Goal: Task Accomplishment & Management: Use online tool/utility

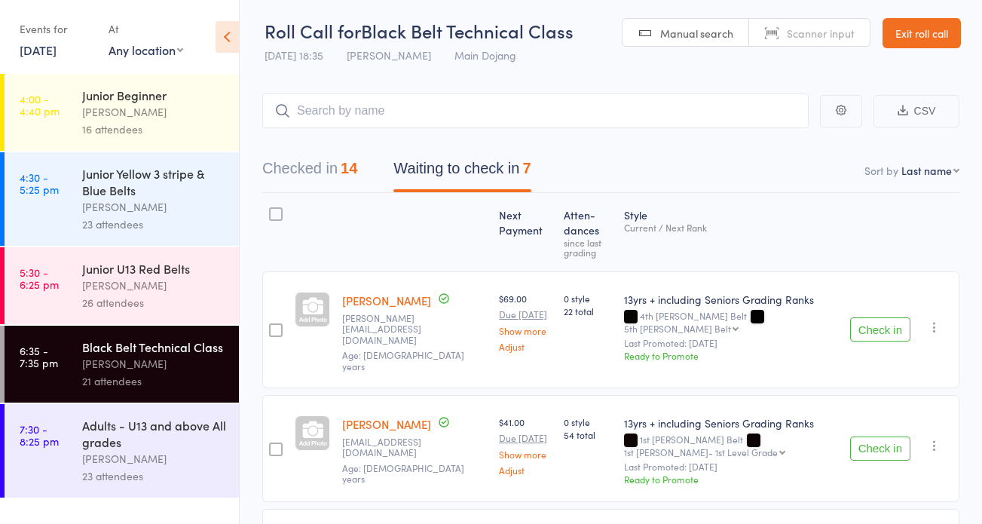
click at [113, 455] on div "[PERSON_NAME]" at bounding box center [154, 458] width 144 height 17
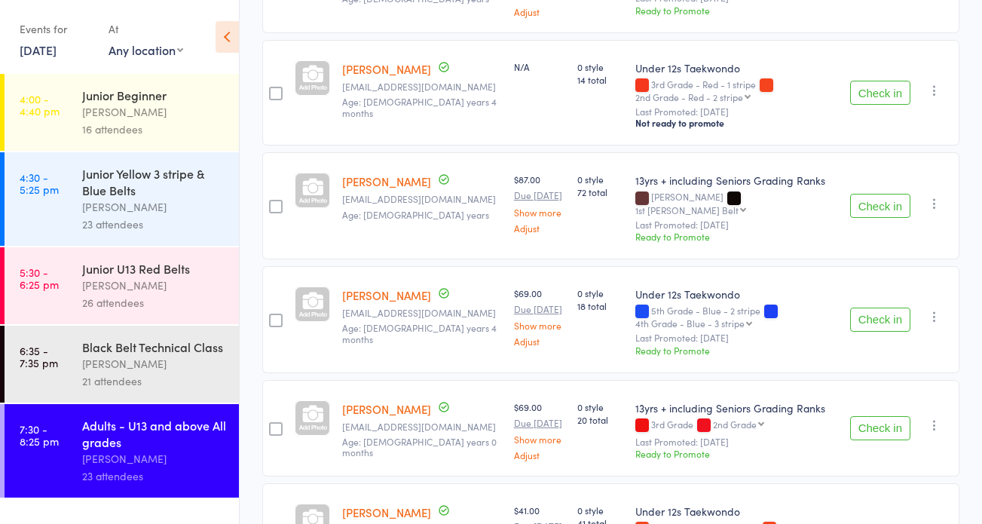
scroll to position [598, 0]
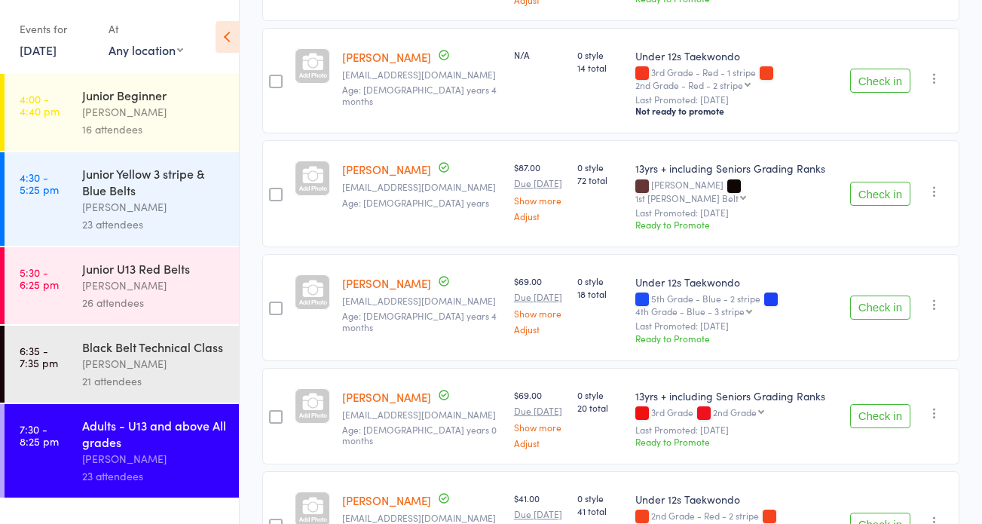
click at [881, 182] on button "Check in" at bounding box center [880, 194] width 60 height 24
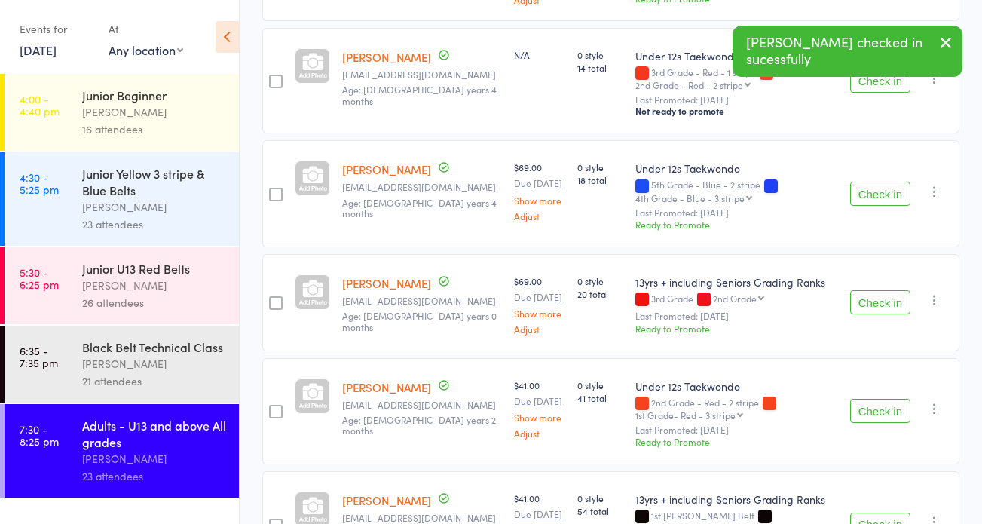
click at [853, 78] on button "Check in" at bounding box center [880, 81] width 60 height 24
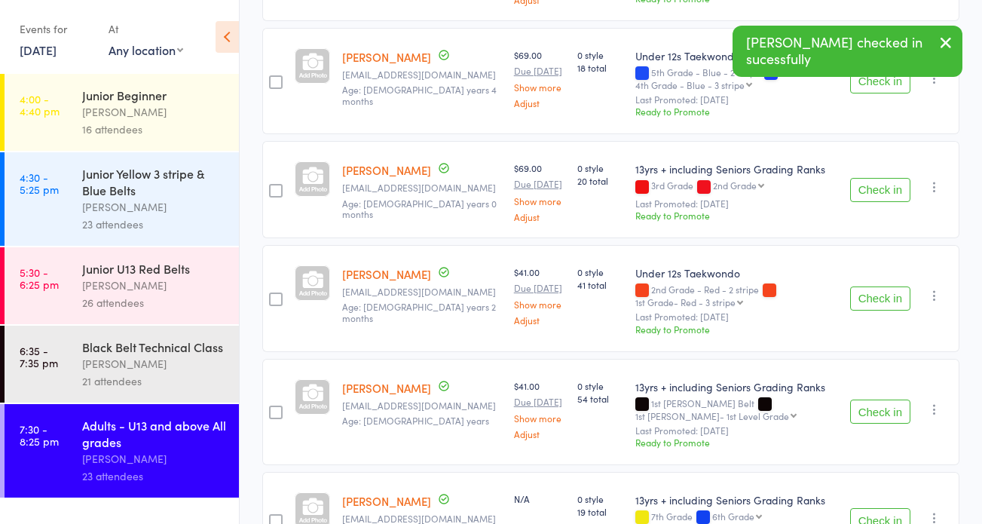
click at [866, 178] on button "Check in" at bounding box center [880, 190] width 60 height 24
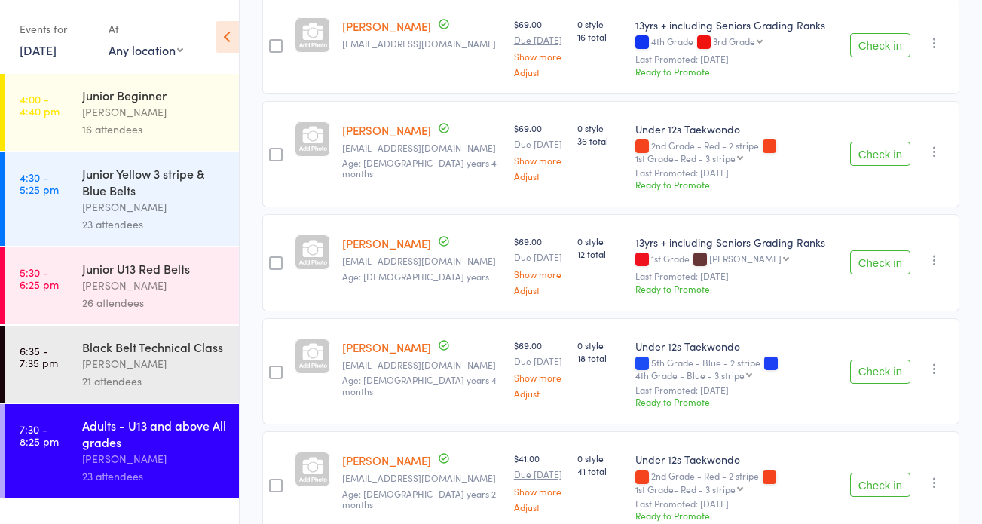
scroll to position [324, 0]
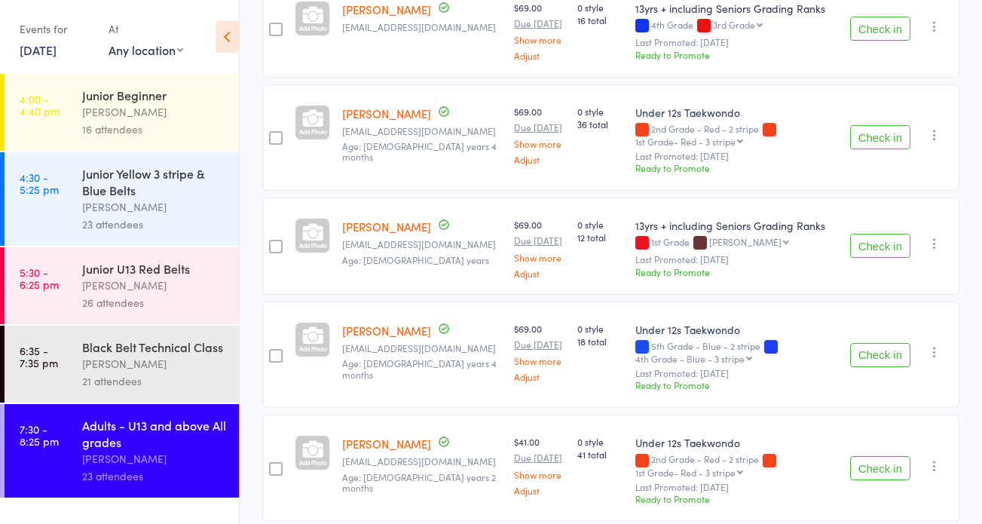
click at [892, 125] on button "Check in" at bounding box center [880, 137] width 60 height 24
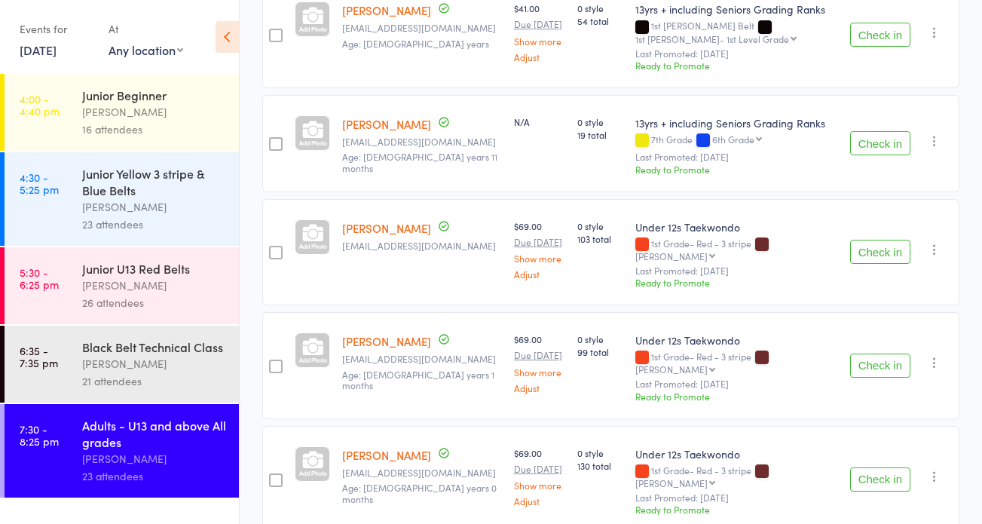
scroll to position [758, 0]
click at [865, 130] on button "Check in" at bounding box center [880, 142] width 60 height 24
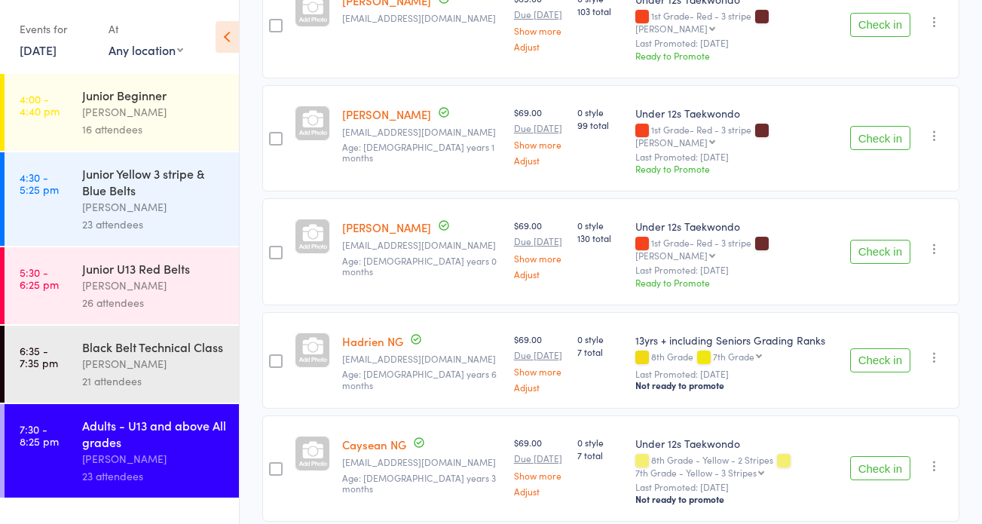
scroll to position [913, 0]
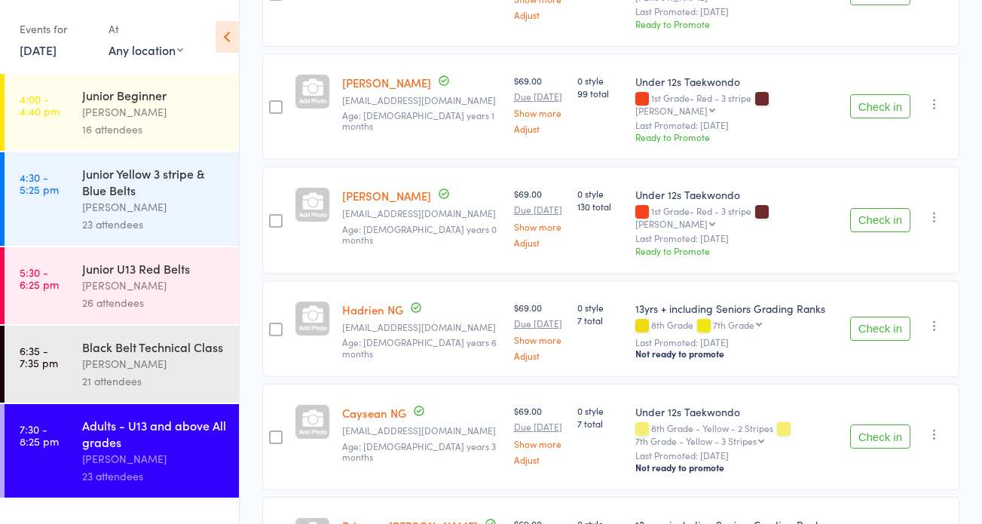
click at [870, 208] on button "Check in" at bounding box center [880, 220] width 60 height 24
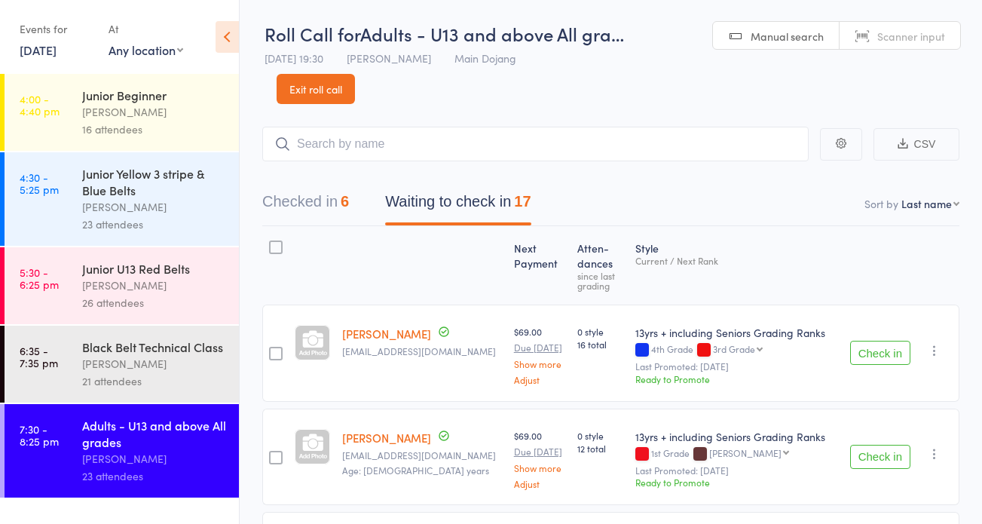
scroll to position [0, 0]
click at [392, 133] on input "search" at bounding box center [535, 144] width 547 height 35
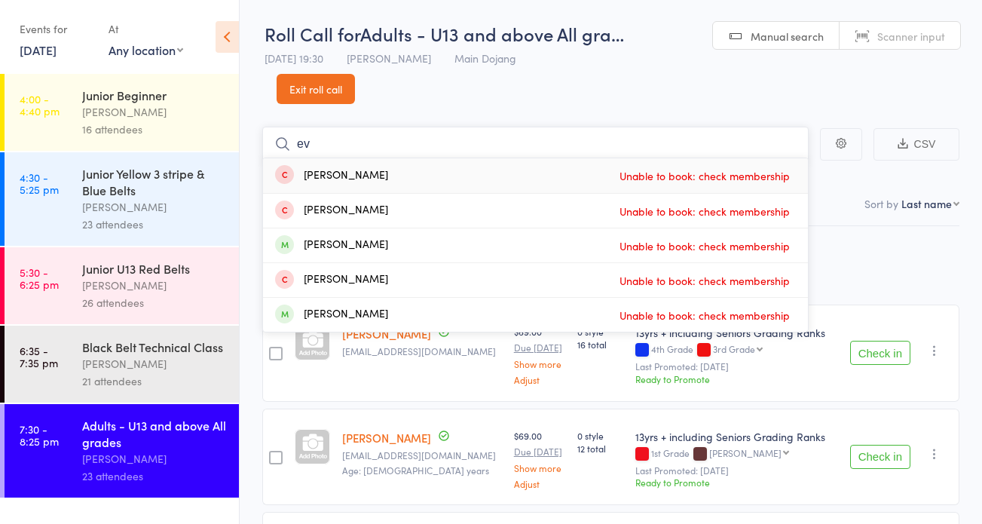
type input "e"
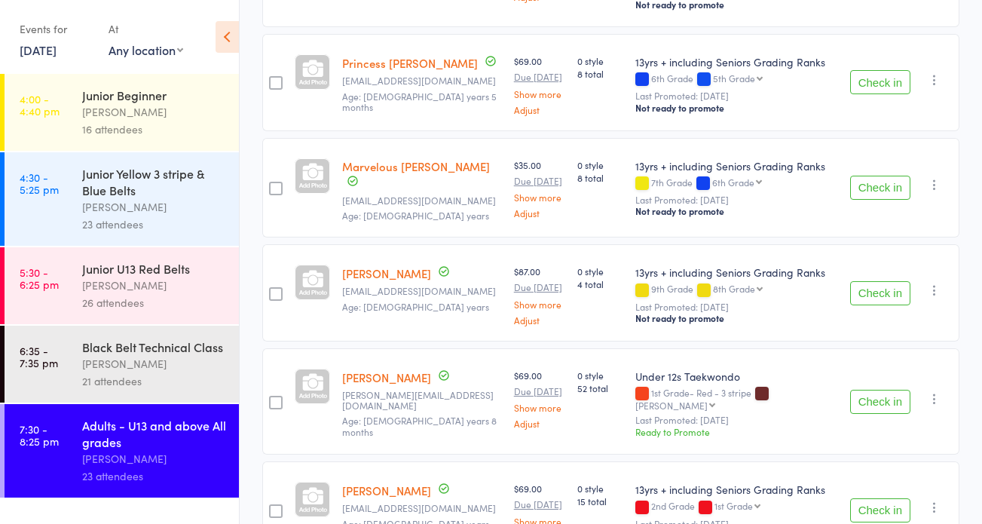
scroll to position [1194, 0]
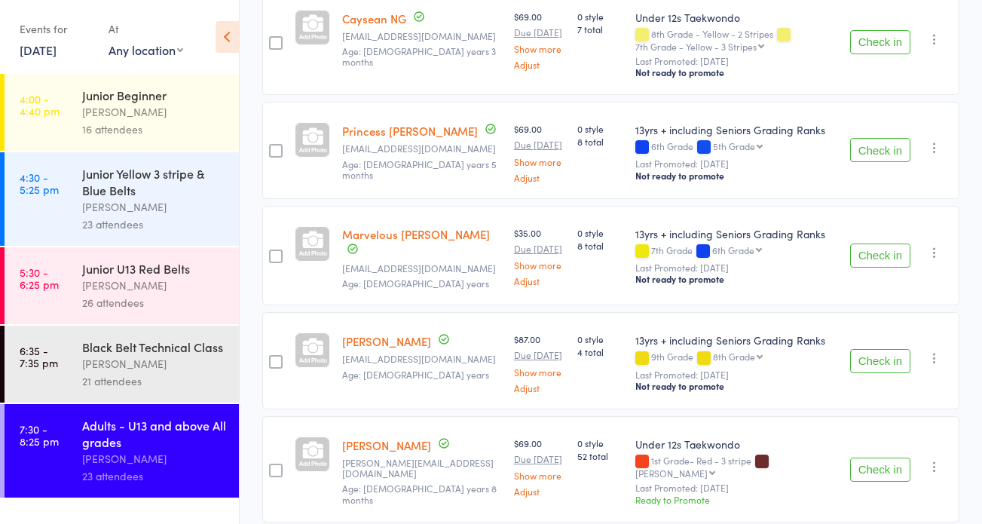
click at [874, 349] on button "Check in" at bounding box center [880, 361] width 60 height 24
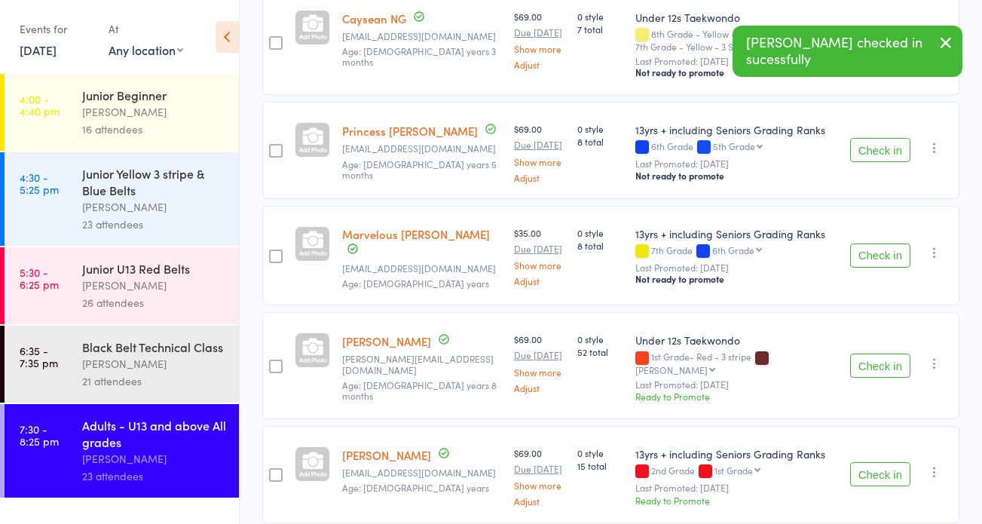
click at [872, 354] on button "Check in" at bounding box center [880, 366] width 60 height 24
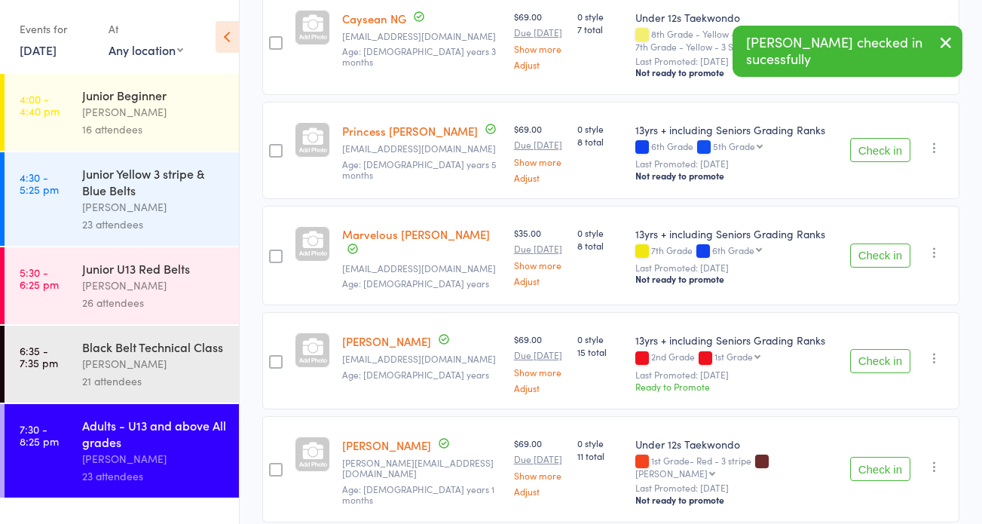
click at [892, 457] on button "Check in" at bounding box center [880, 469] width 60 height 24
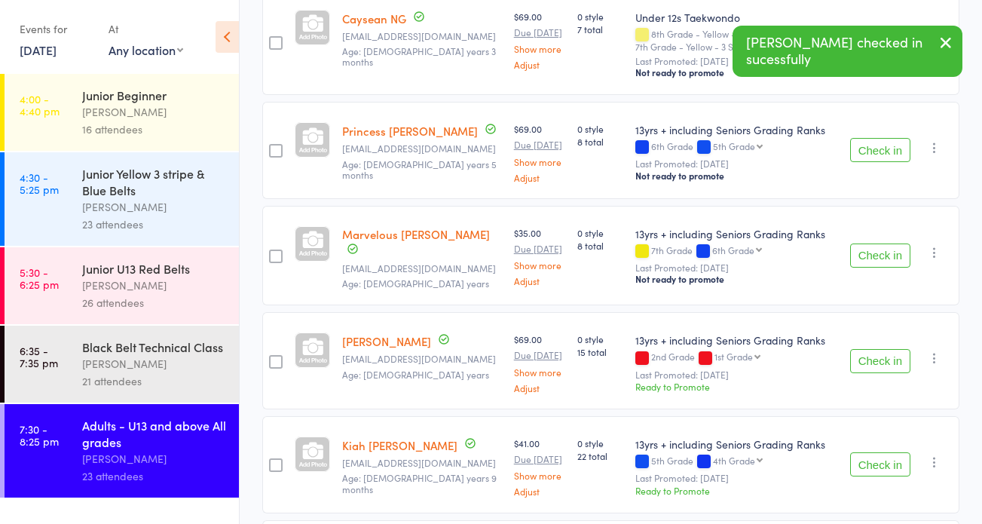
click at [887, 452] on button "Check in" at bounding box center [880, 464] width 60 height 24
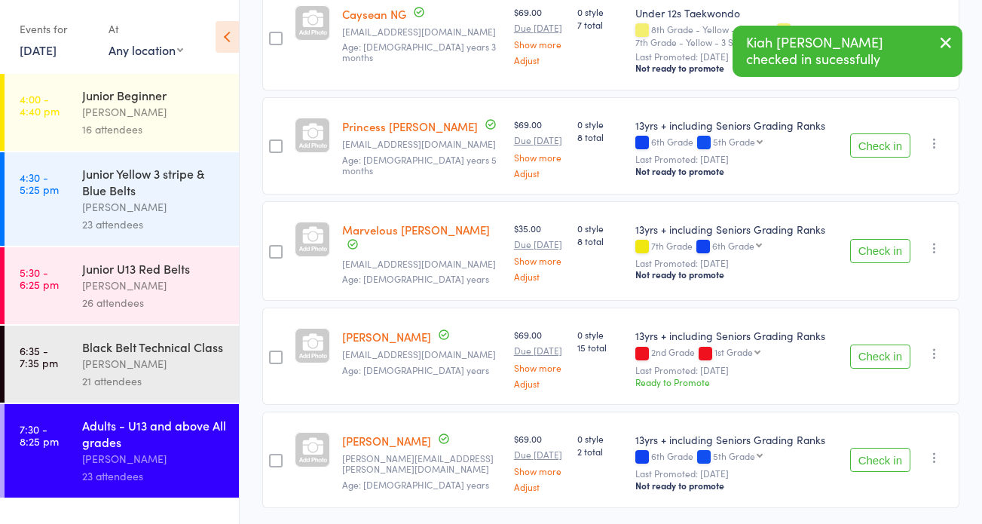
scroll to position [0, 0]
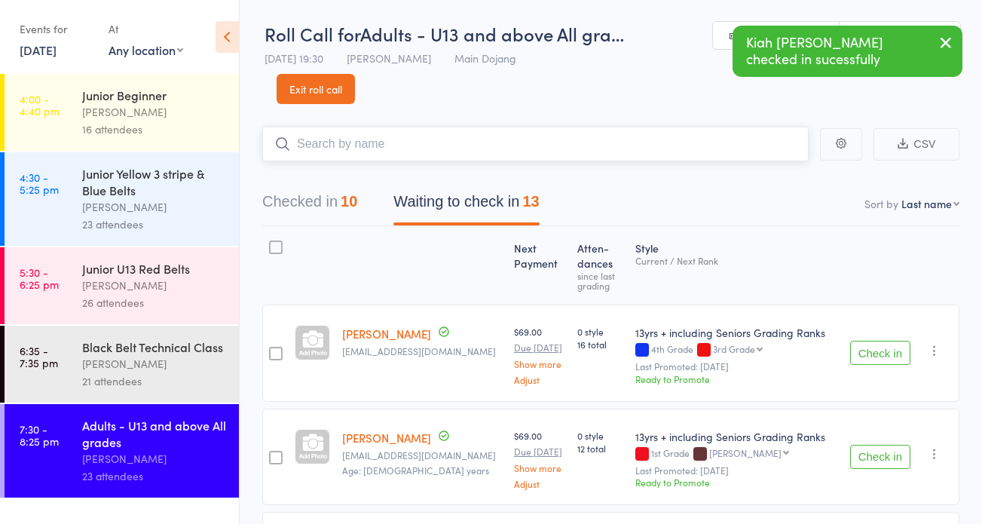
click at [574, 135] on input "search" at bounding box center [535, 144] width 547 height 35
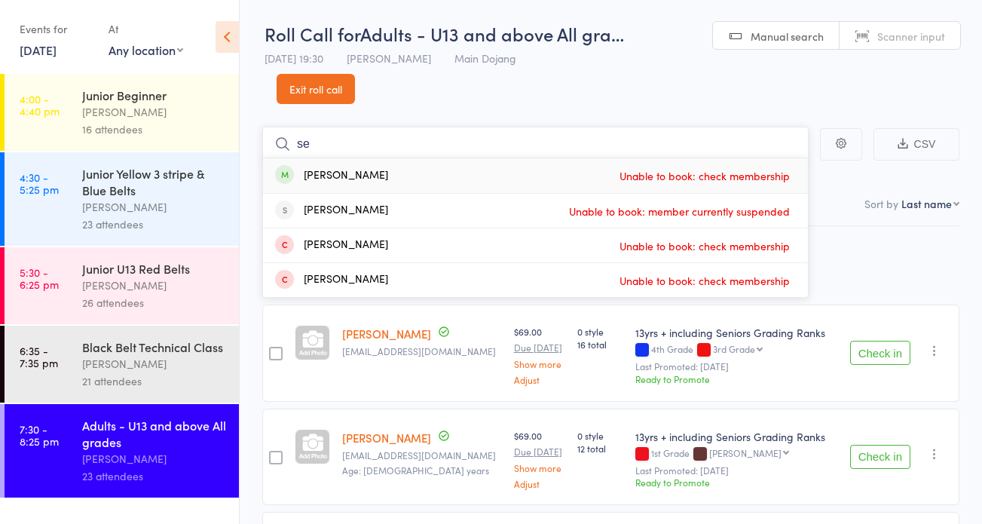
type input "s"
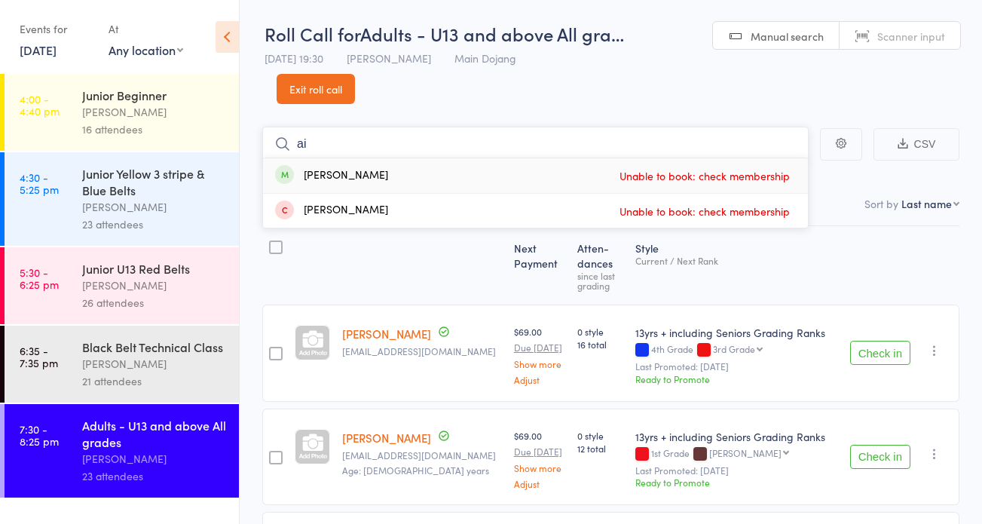
type input "a"
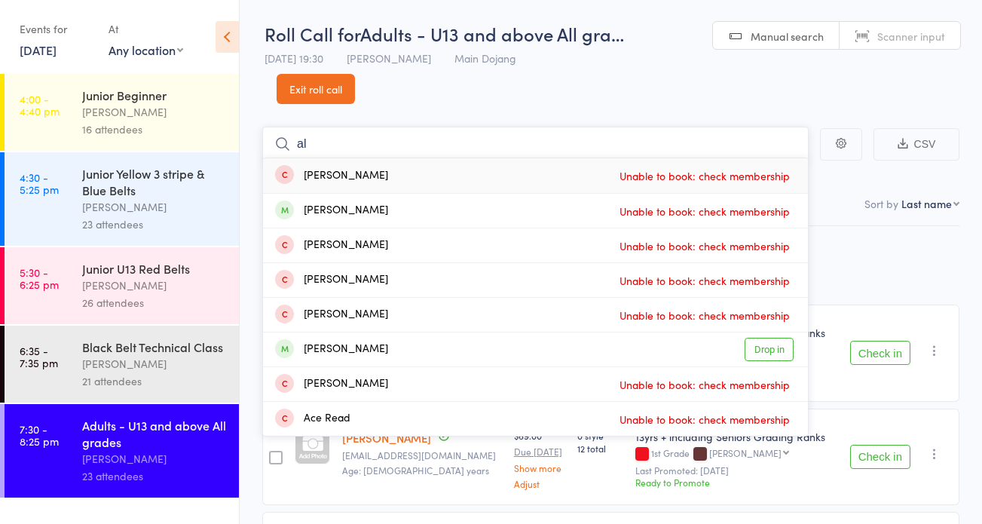
type input "a"
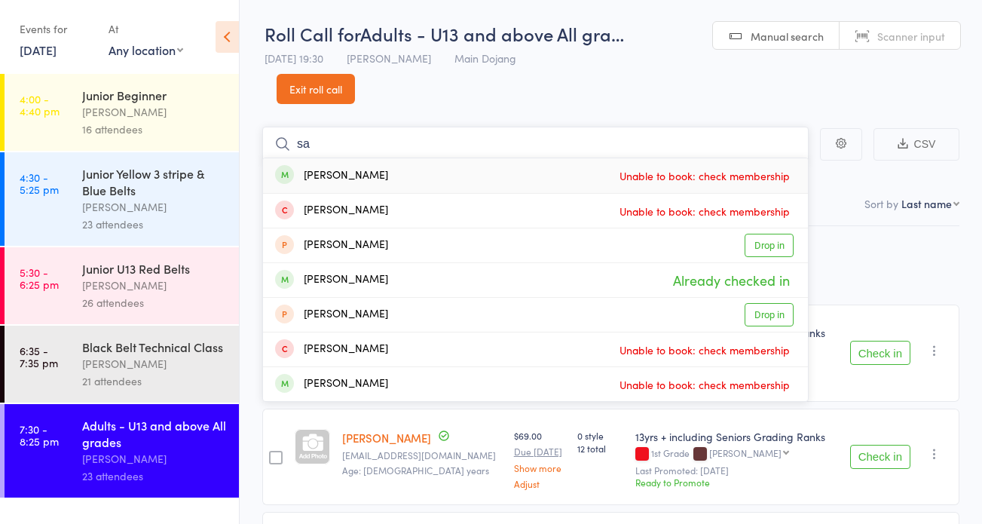
type input "s"
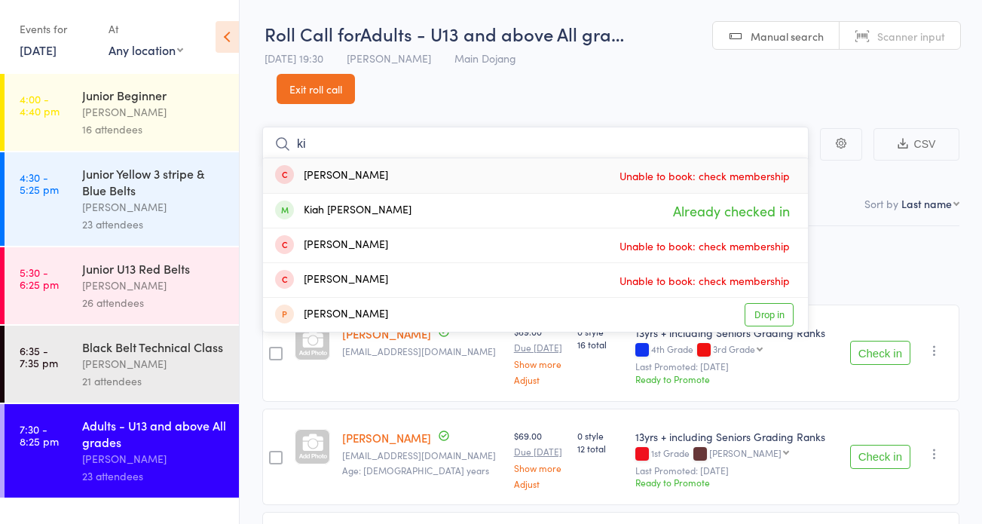
type input "k"
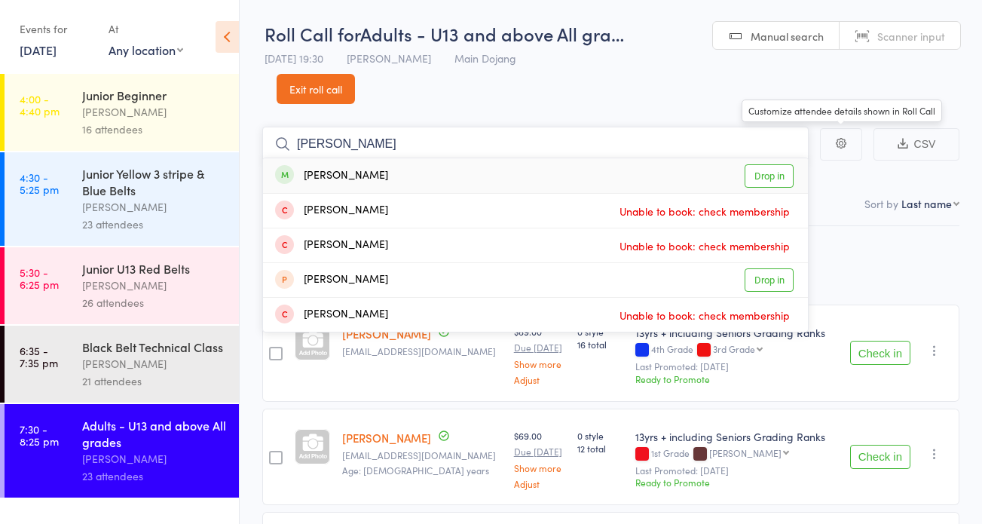
type input "kimberley"
click at [761, 178] on link "Drop in" at bounding box center [769, 175] width 49 height 23
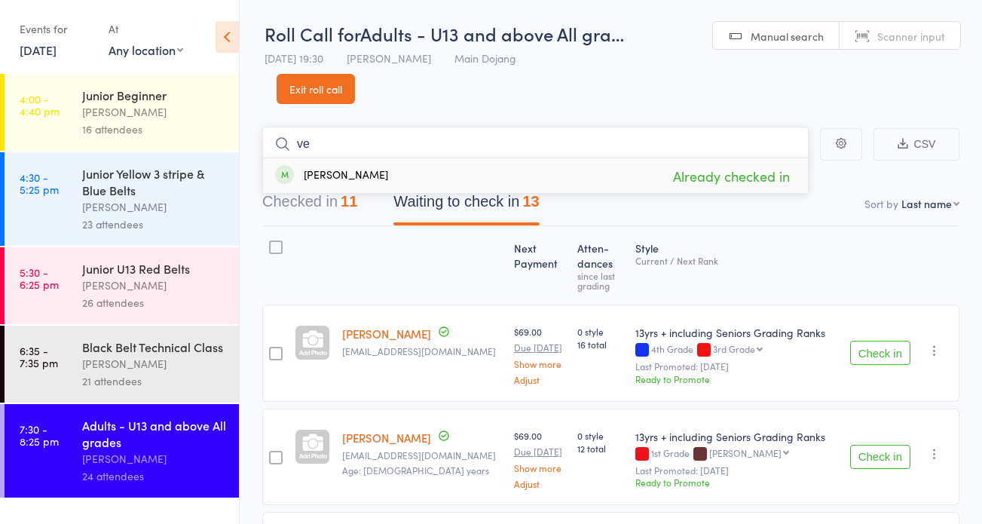
type input "v"
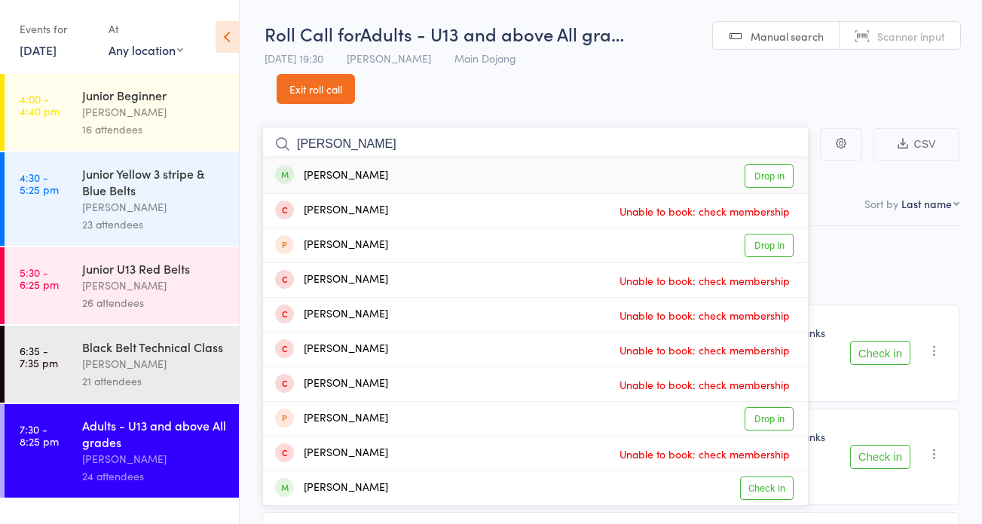
type input "emily"
click at [782, 176] on link "Drop in" at bounding box center [769, 175] width 49 height 23
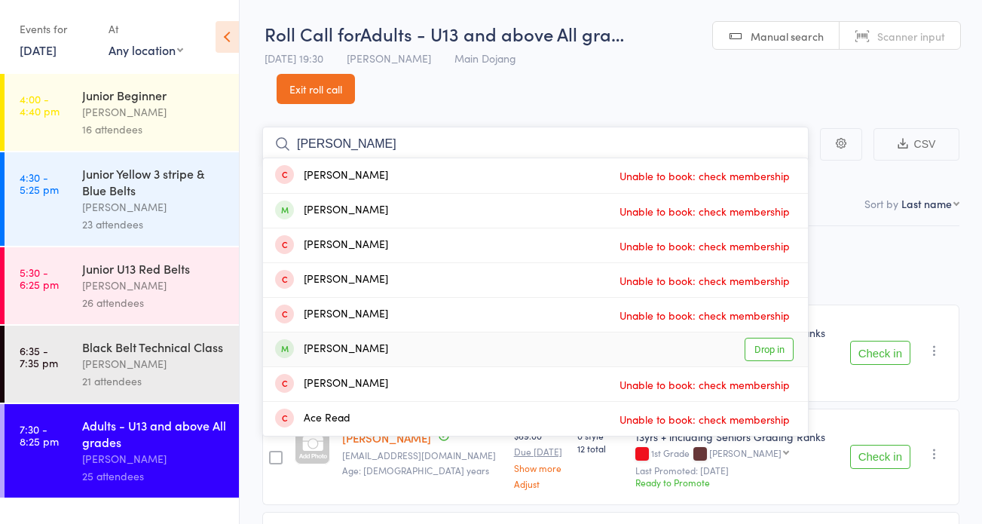
type input "[PERSON_NAME]"
click at [769, 345] on link "Drop in" at bounding box center [769, 349] width 49 height 23
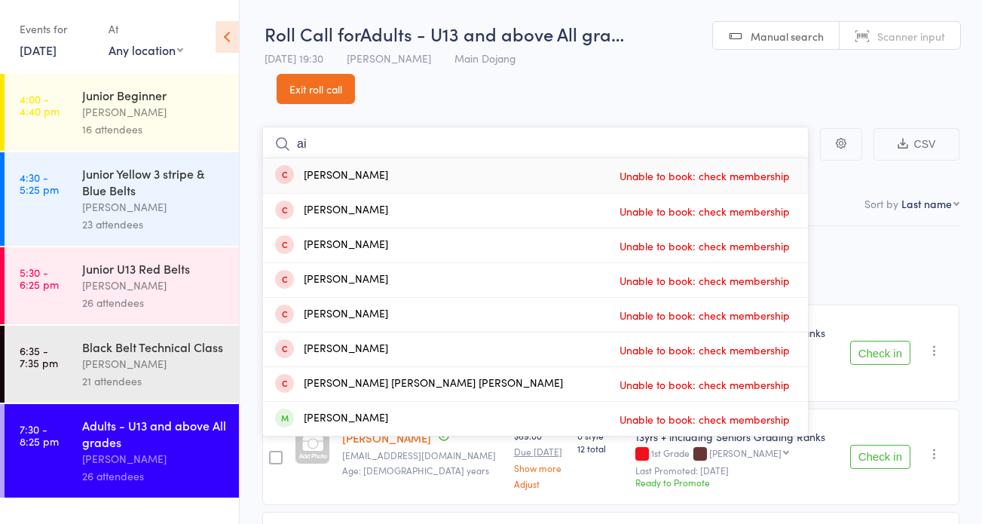
type input "a"
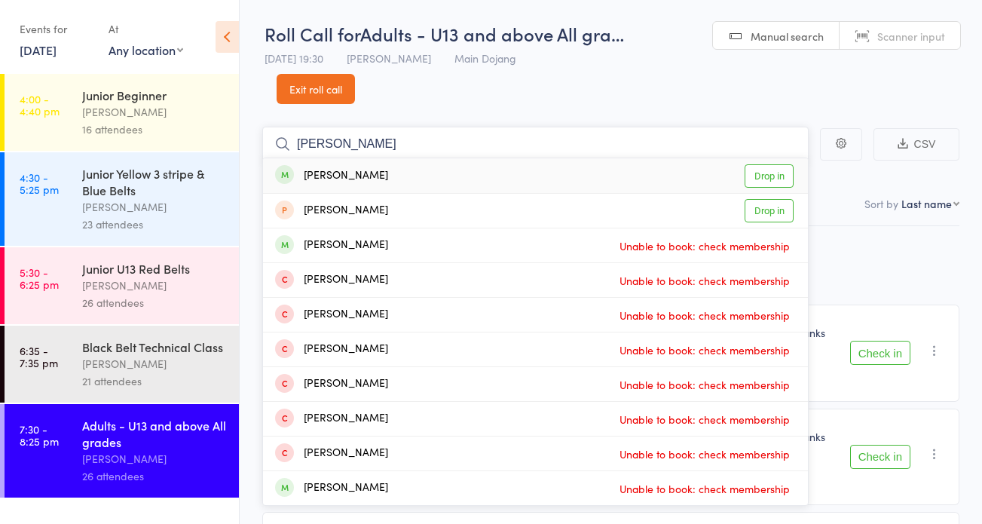
type input "lara"
click at [764, 173] on link "Drop in" at bounding box center [769, 175] width 49 height 23
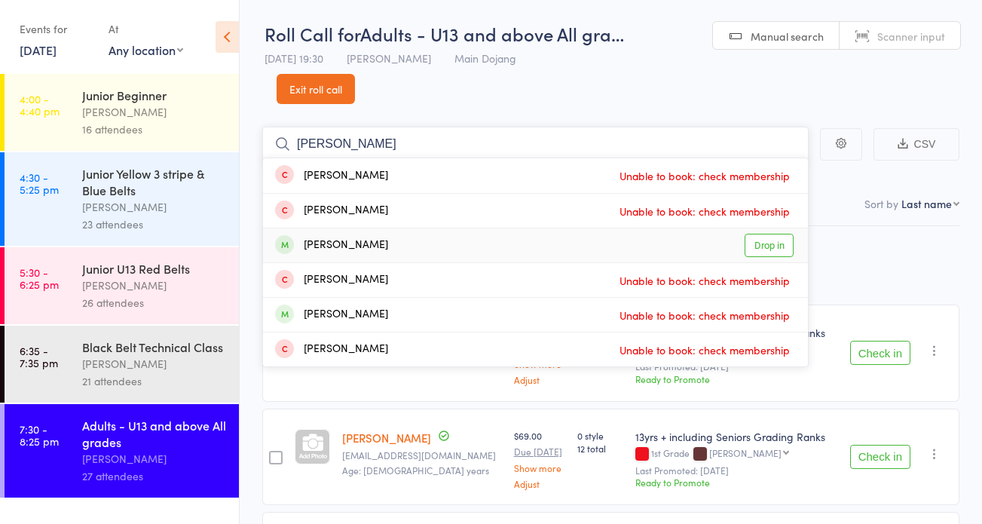
type input "tom"
click at [763, 247] on link "Drop in" at bounding box center [769, 245] width 49 height 23
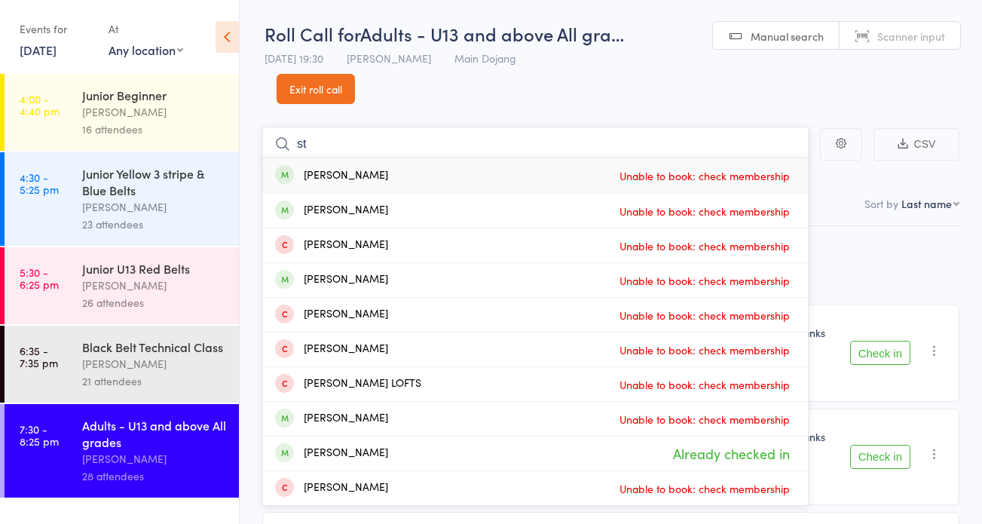
type input "s"
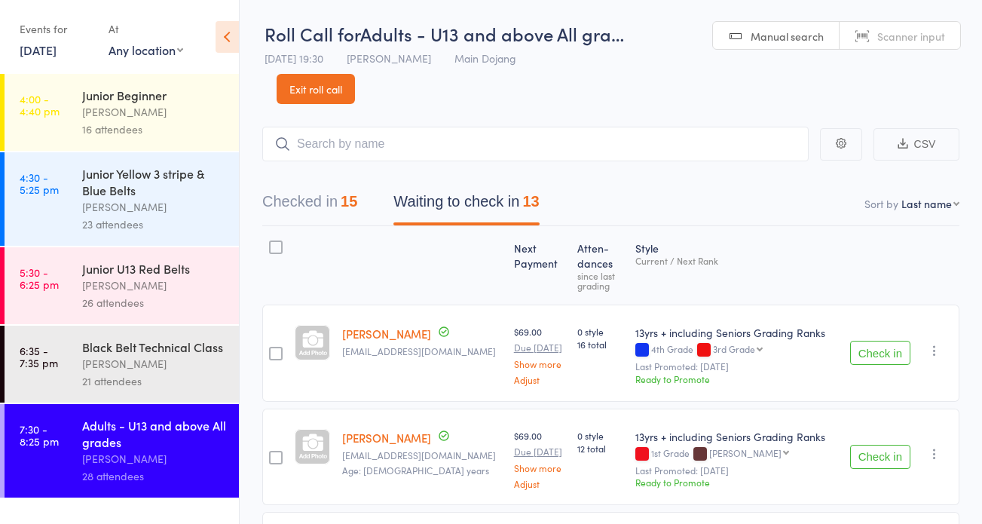
click at [317, 93] on link "Exit roll call" at bounding box center [316, 89] width 78 height 30
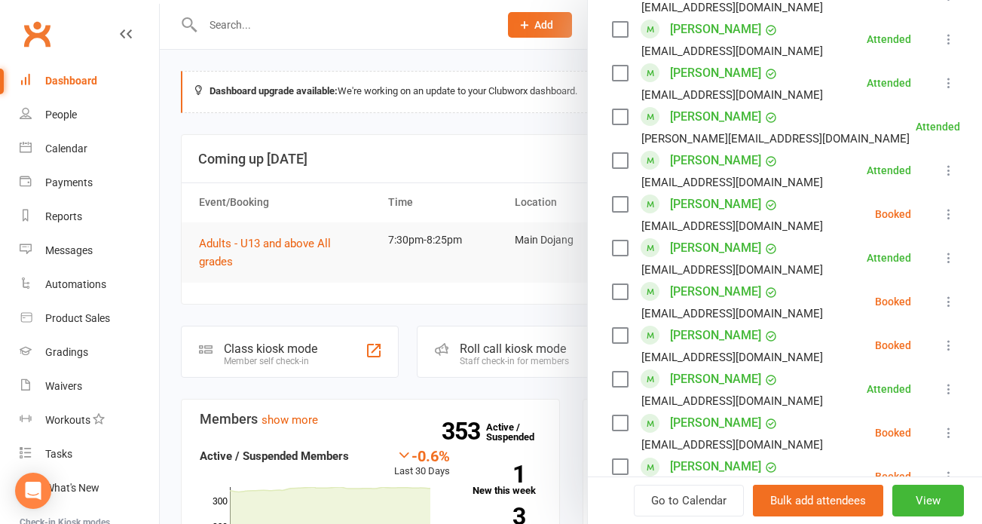
scroll to position [1319, 0]
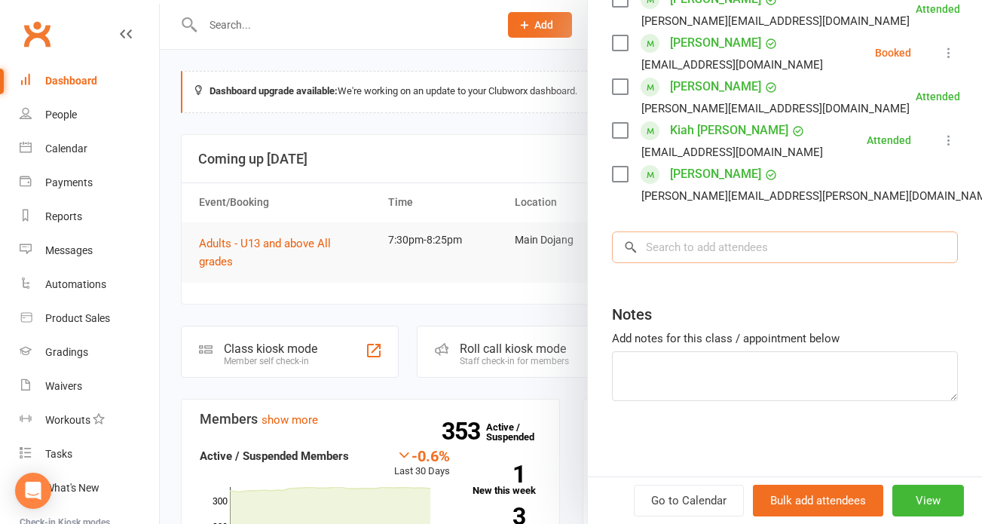
click at [718, 256] on input "search" at bounding box center [785, 247] width 346 height 32
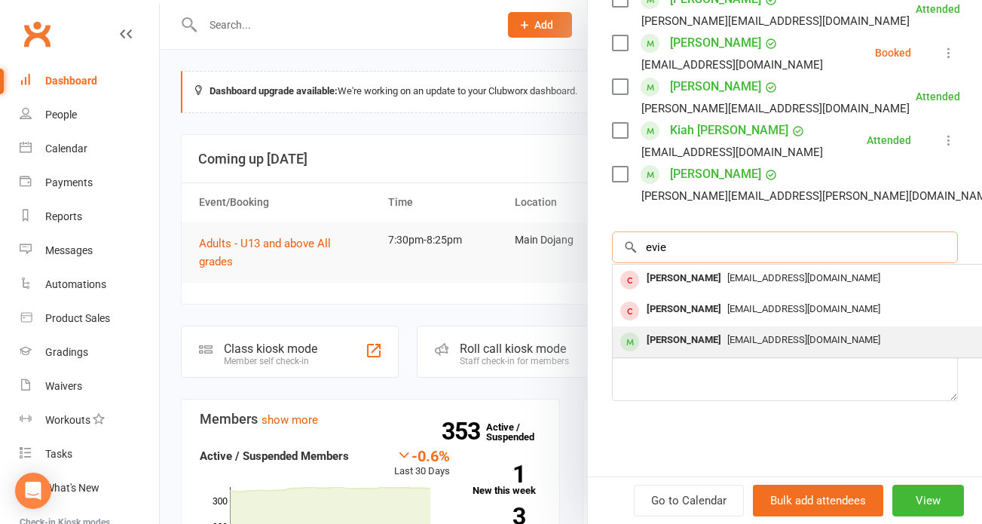
type input "evie"
click at [685, 341] on div "[PERSON_NAME]" at bounding box center [684, 340] width 87 height 22
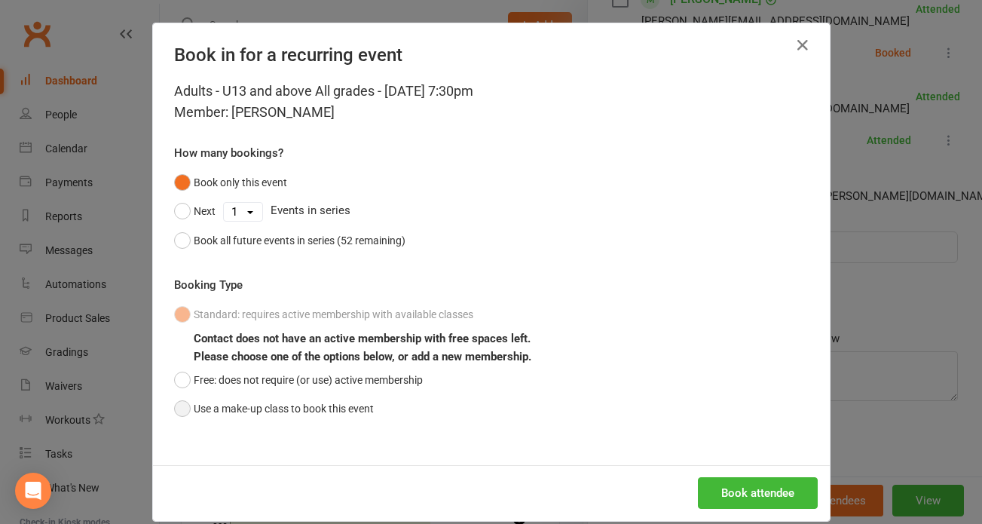
click at [267, 405] on button "Use a make-up class to book this event" at bounding box center [274, 408] width 200 height 29
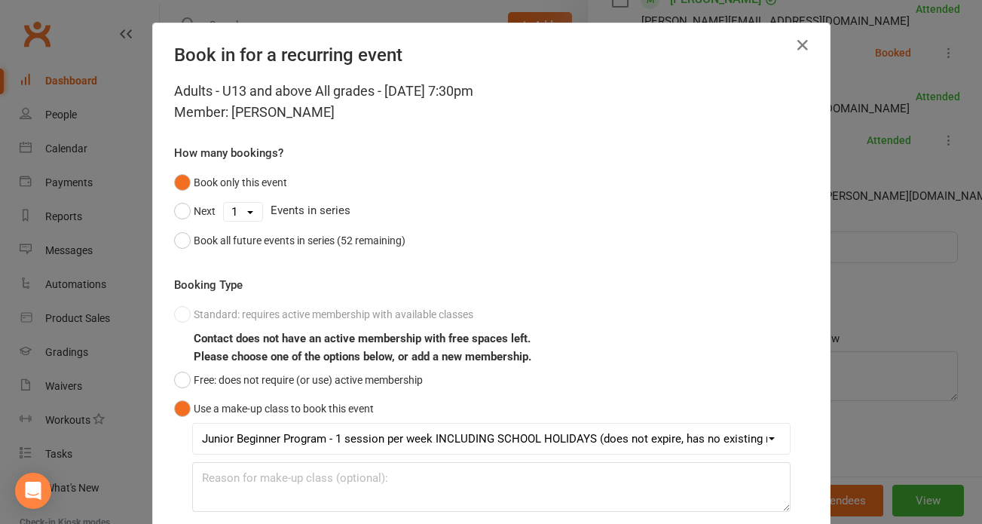
scroll to position [108, 0]
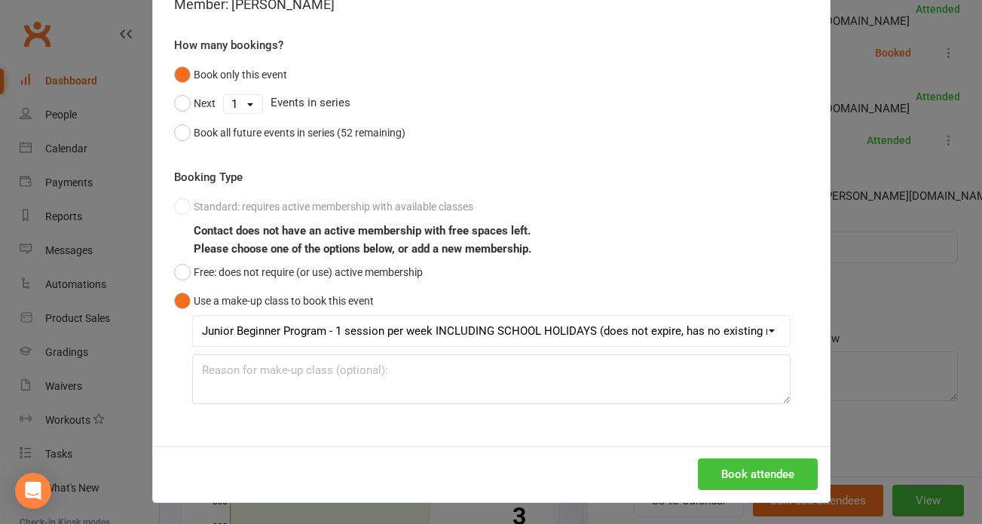
click at [756, 462] on button "Book attendee" at bounding box center [758, 474] width 120 height 32
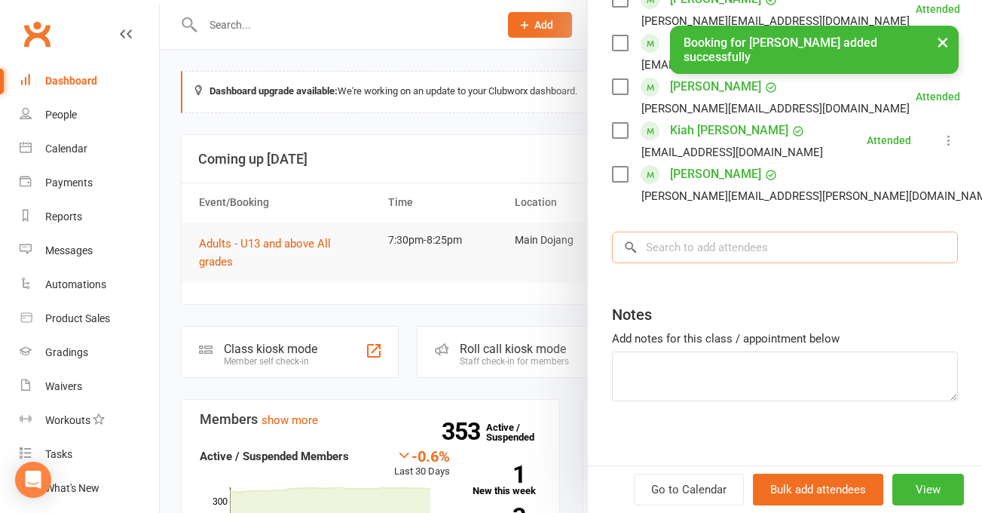
click at [823, 243] on input "search" at bounding box center [785, 247] width 346 height 32
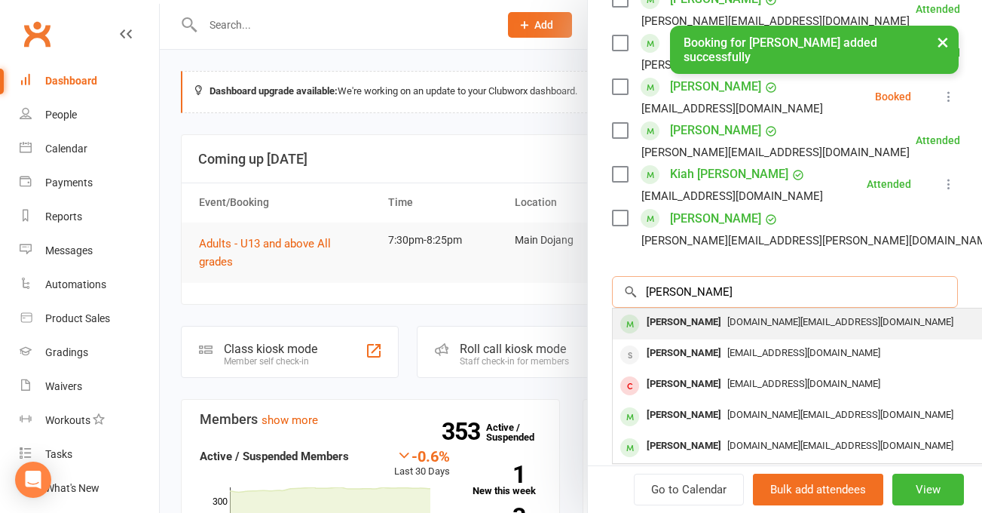
type input "[PERSON_NAME]"
click at [728, 317] on span "[DOMAIN_NAME][EMAIL_ADDRESS][DOMAIN_NAME]" at bounding box center [841, 321] width 226 height 11
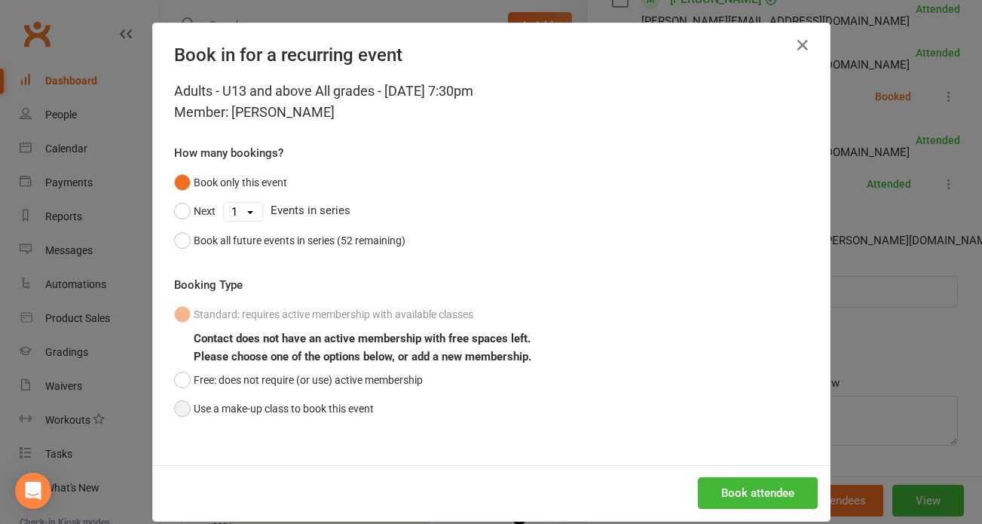
click at [247, 415] on button "Use a make-up class to book this event" at bounding box center [274, 408] width 200 height 29
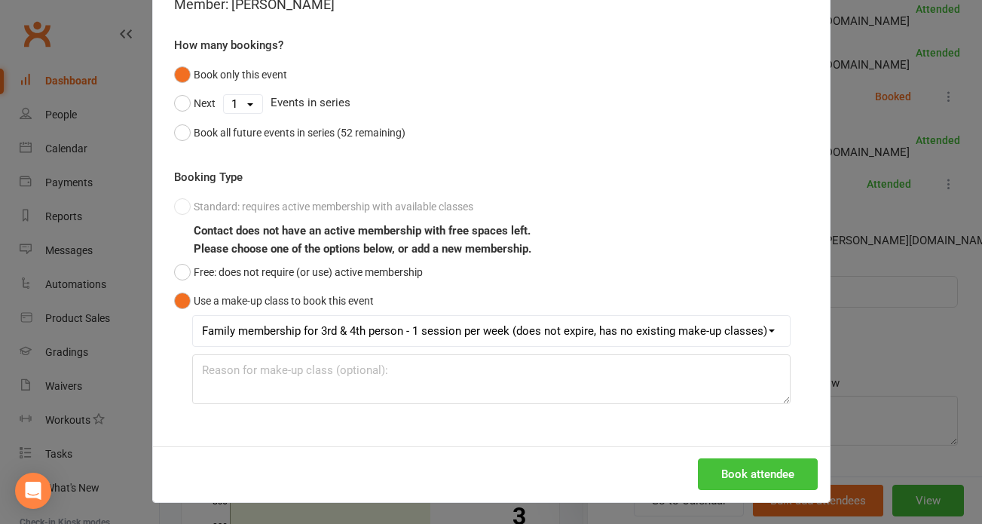
click at [786, 464] on button "Book attendee" at bounding box center [758, 474] width 120 height 32
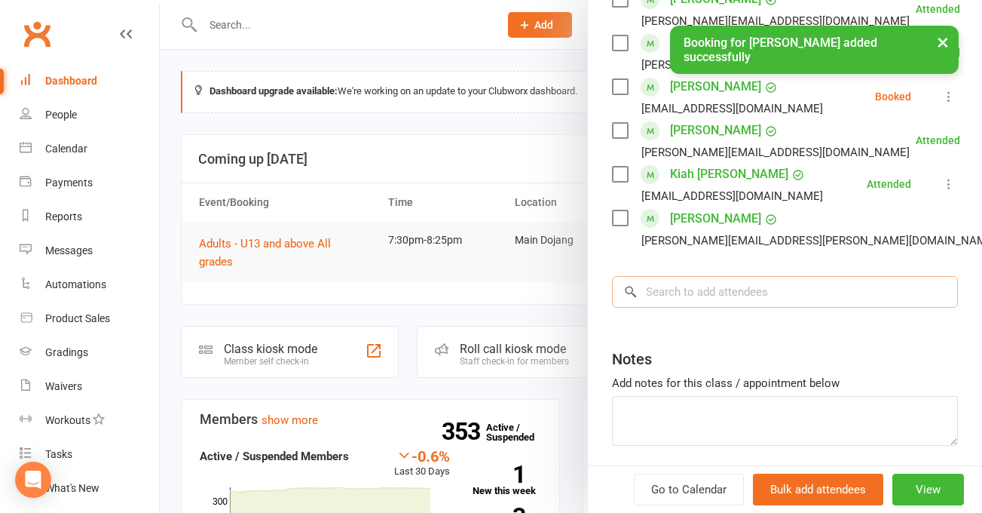
click at [787, 293] on input "search" at bounding box center [785, 292] width 346 height 32
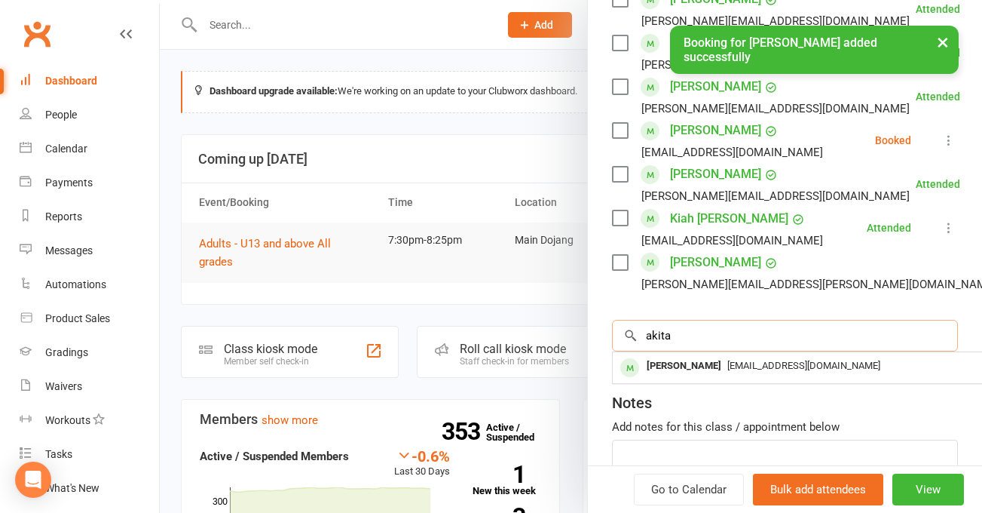
type input "akita"
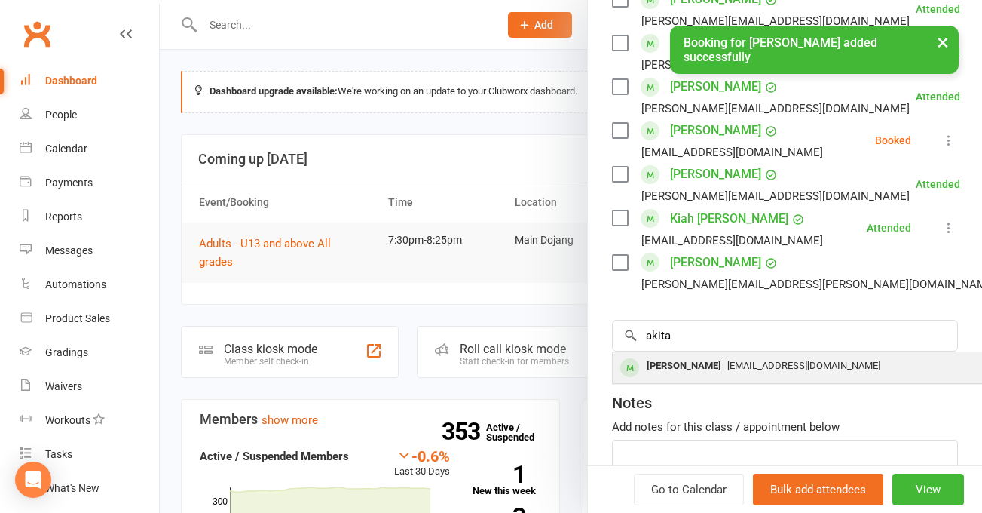
drag, startPoint x: 787, startPoint y: 293, endPoint x: 722, endPoint y: 366, distance: 97.7
click at [728, 366] on span "[EMAIL_ADDRESS][DOMAIN_NAME]" at bounding box center [804, 365] width 153 height 11
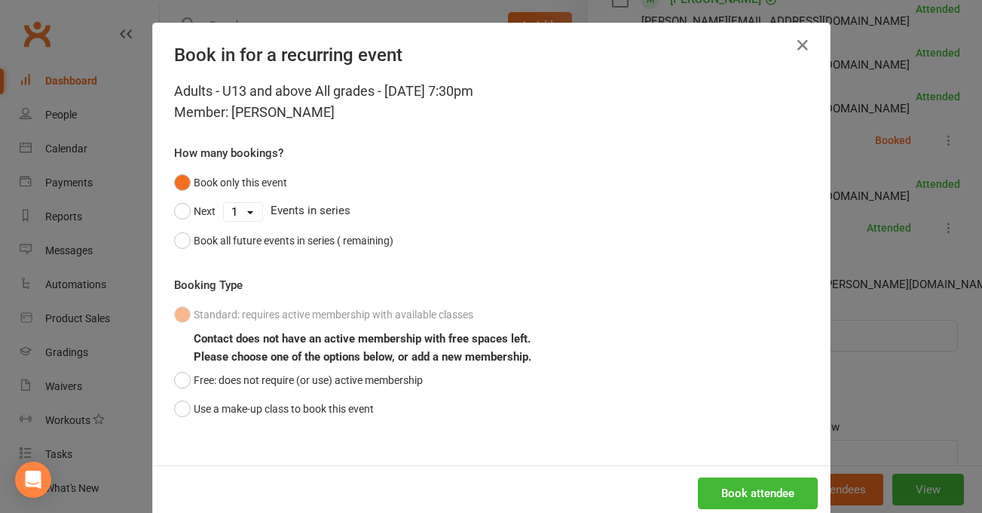
drag, startPoint x: 722, startPoint y: 366, endPoint x: 697, endPoint y: 367, distance: 25.6
click at [709, 366] on div "Standard: requires active membership with available classes Contact does not ha…" at bounding box center [491, 361] width 635 height 123
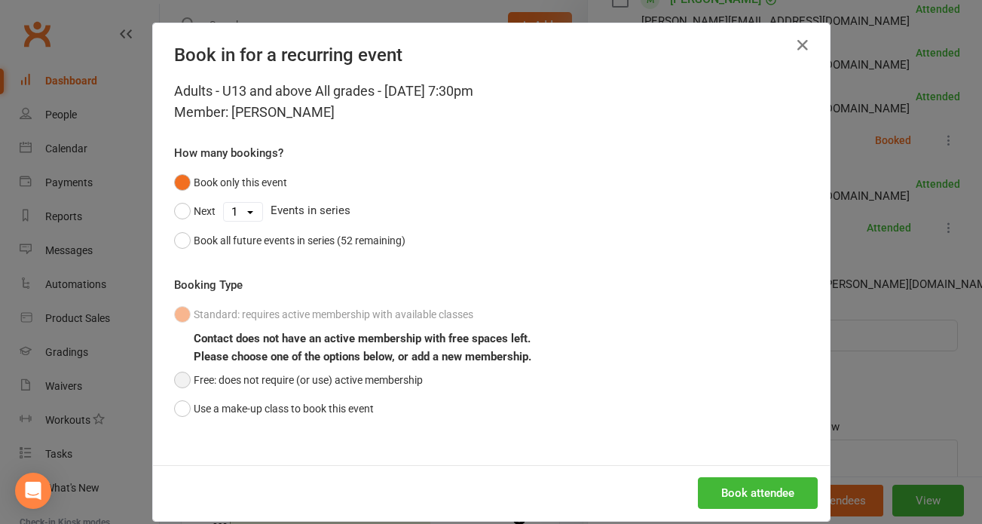
click at [335, 392] on button "Free: does not require (or use) active membership" at bounding box center [298, 380] width 249 height 29
click at [315, 417] on button "Use a make-up class to book this event" at bounding box center [274, 408] width 200 height 29
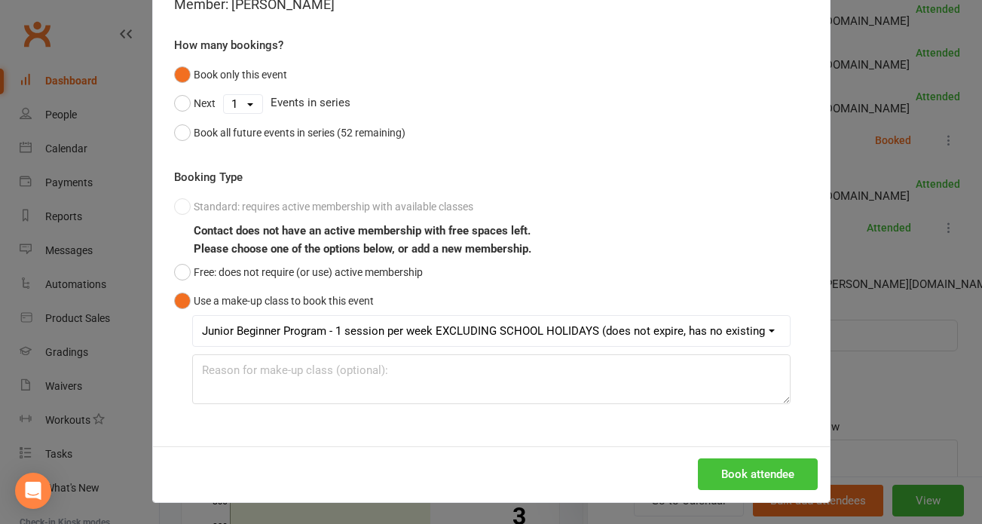
click at [731, 478] on button "Book attendee" at bounding box center [758, 474] width 120 height 32
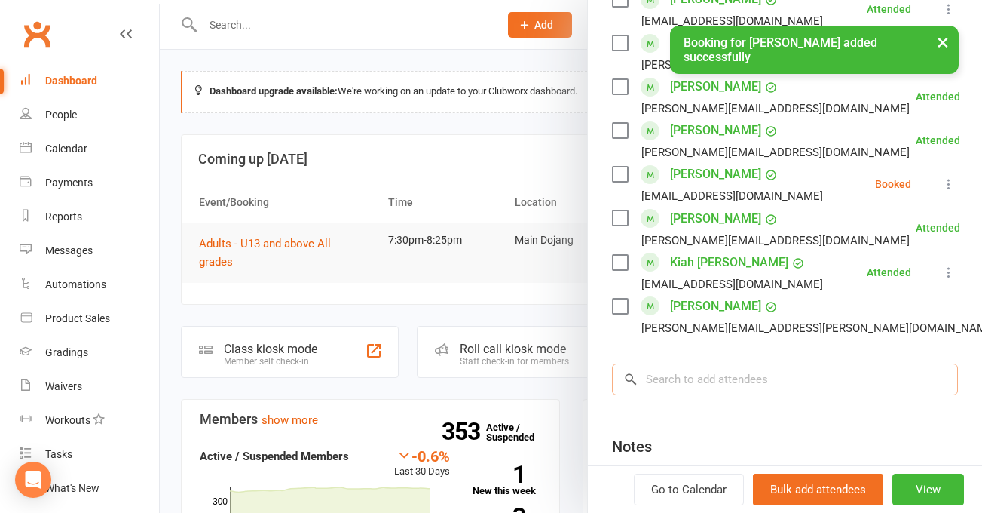
click at [843, 379] on input "search" at bounding box center [785, 379] width 346 height 32
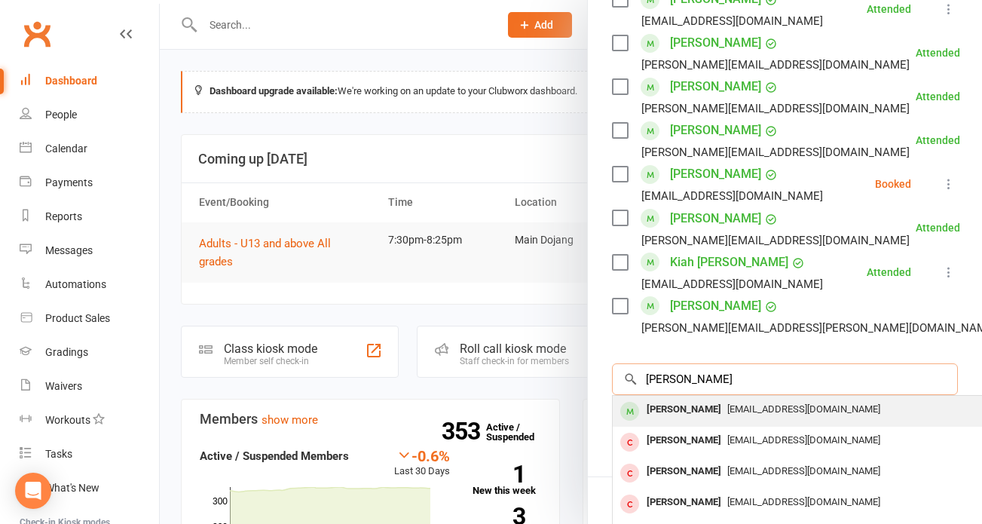
type input "[PERSON_NAME]"
click at [740, 420] on div "[PERSON_NAME] [EMAIL_ADDRESS][DOMAIN_NAME]" at bounding box center [838, 411] width 451 height 31
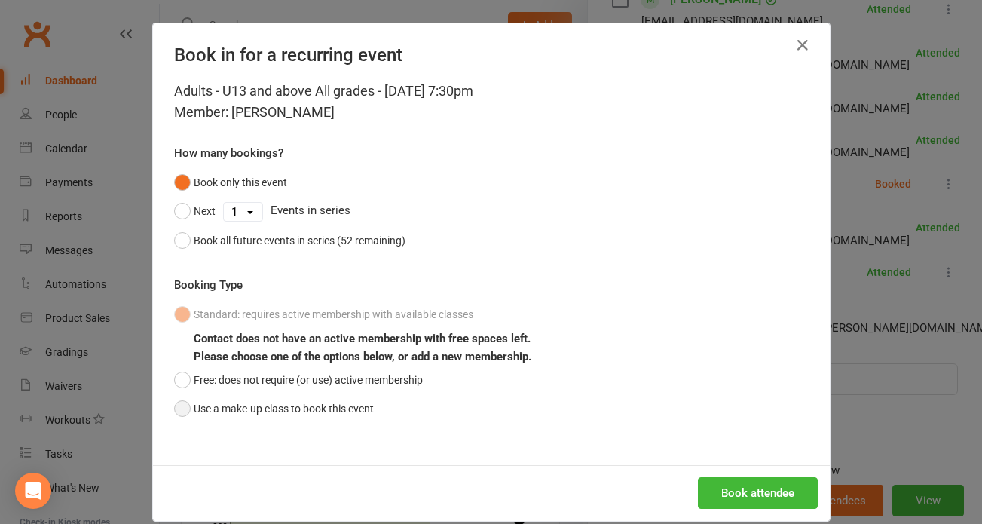
click at [354, 400] on button "Use a make-up class to book this event" at bounding box center [274, 408] width 200 height 29
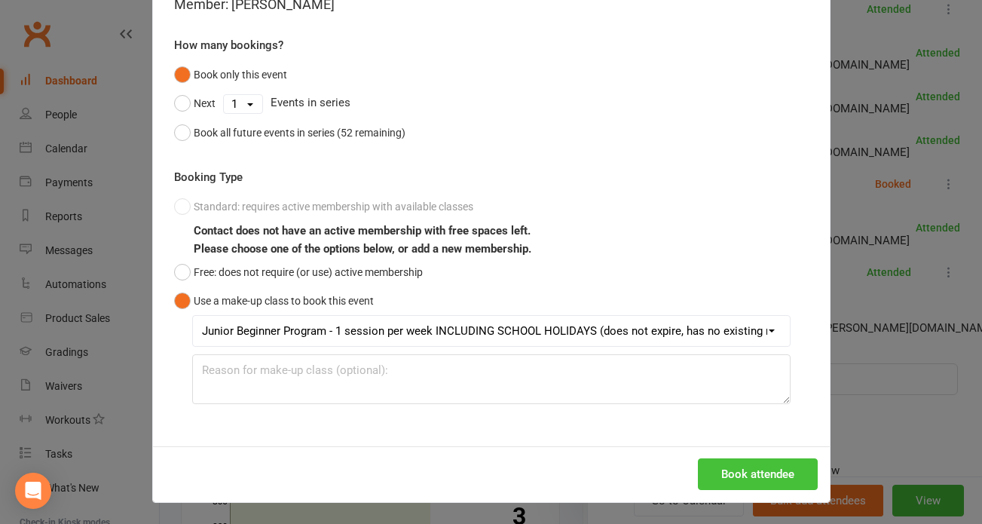
click at [729, 477] on button "Book attendee" at bounding box center [758, 474] width 120 height 32
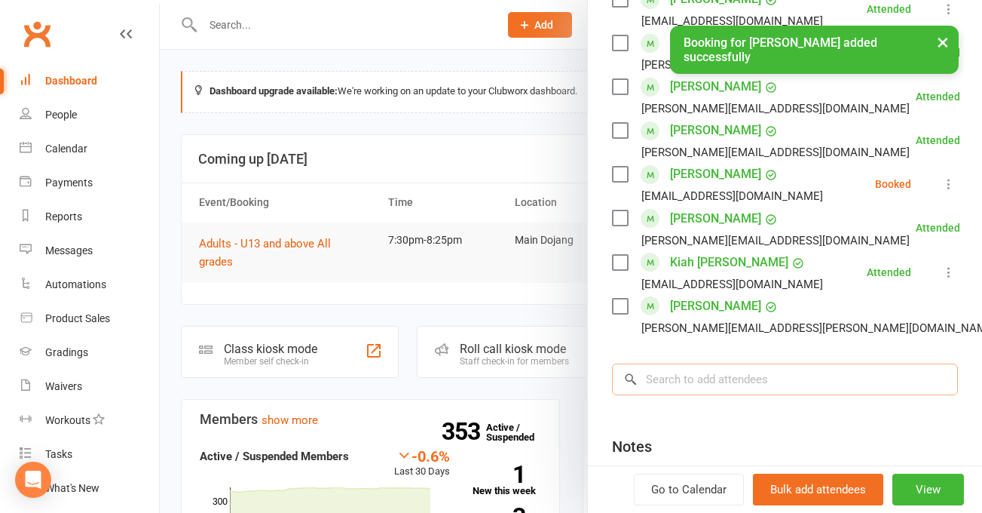
click at [826, 387] on input "search" at bounding box center [785, 379] width 346 height 32
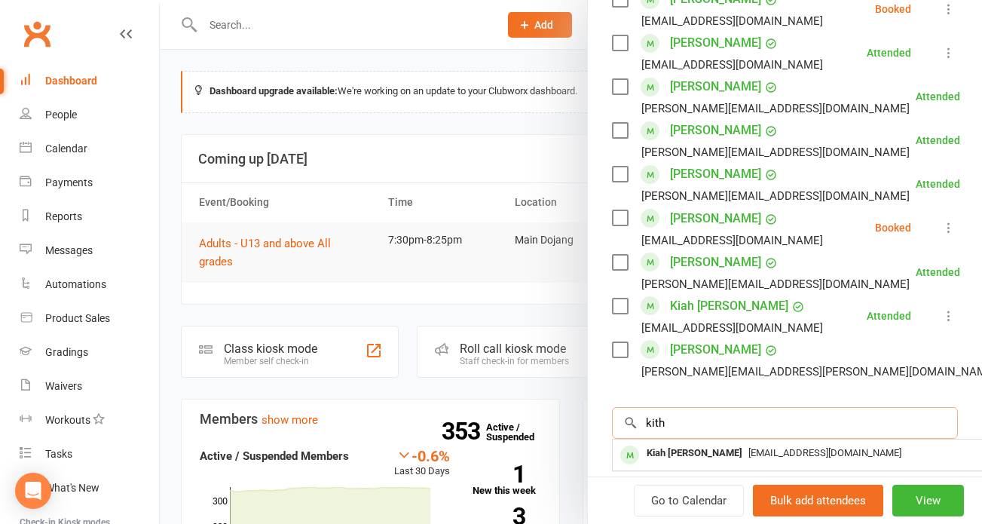
type input "kith"
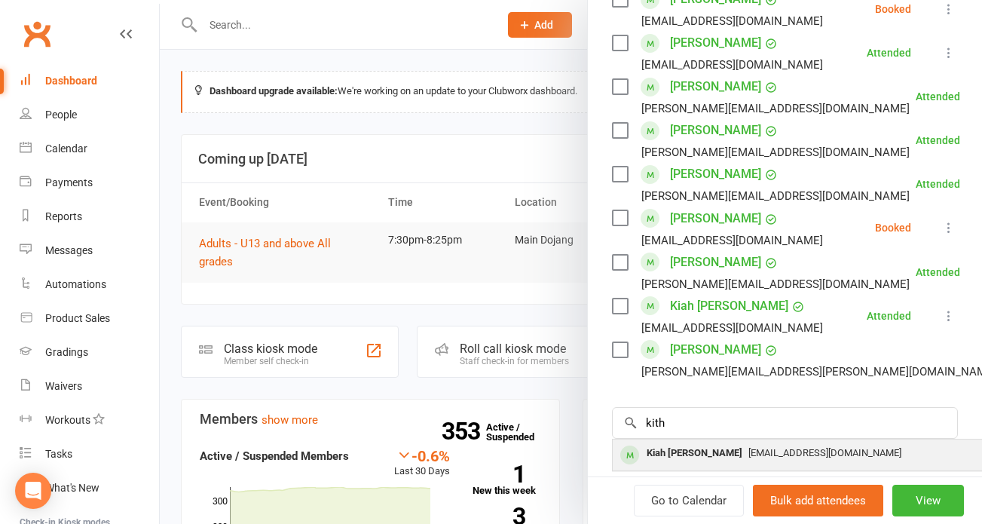
drag, startPoint x: 827, startPoint y: 386, endPoint x: 710, endPoint y: 458, distance: 137.5
click at [710, 458] on div "Kiah [PERSON_NAME]" at bounding box center [695, 454] width 108 height 22
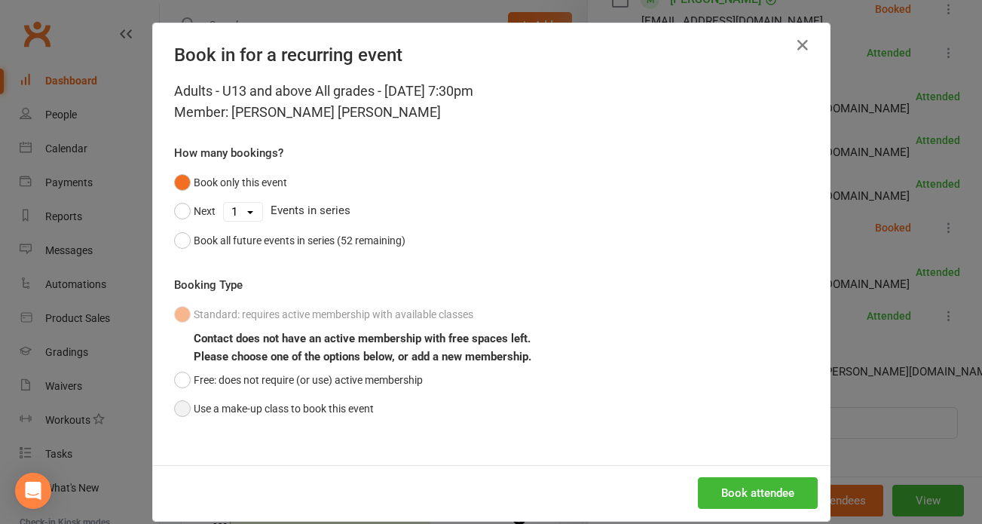
click at [330, 411] on button "Use a make-up class to book this event" at bounding box center [274, 408] width 200 height 29
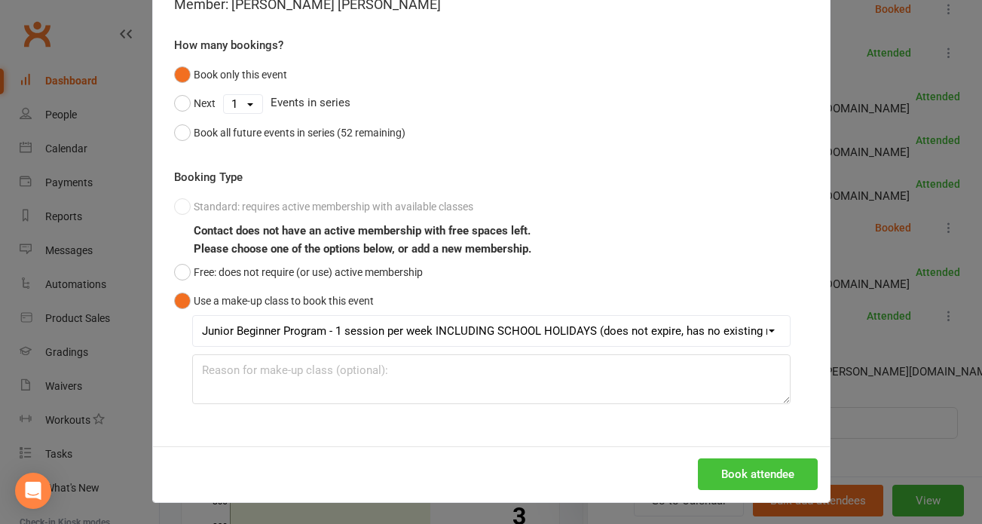
click at [775, 477] on button "Book attendee" at bounding box center [758, 474] width 120 height 32
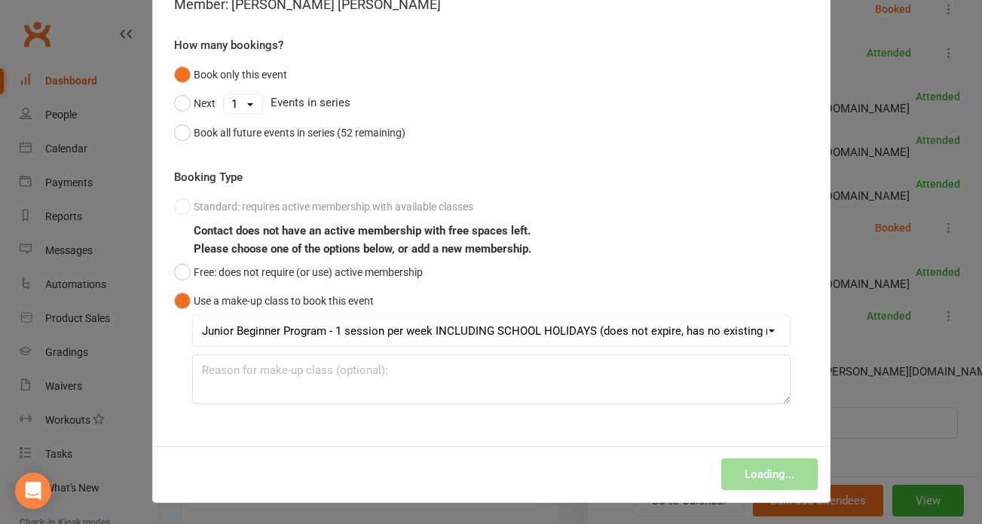
scroll to position [0, 0]
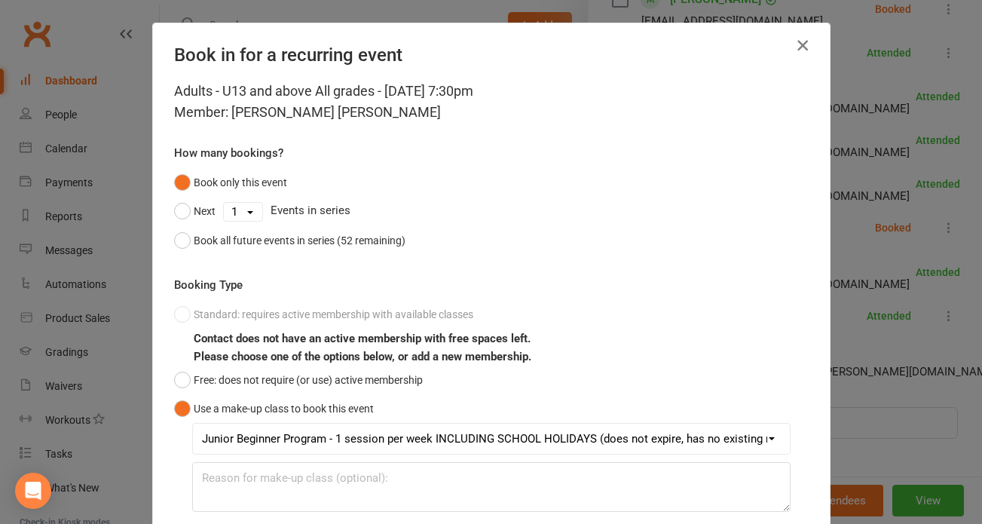
click at [800, 48] on icon "button" at bounding box center [803, 45] width 18 height 18
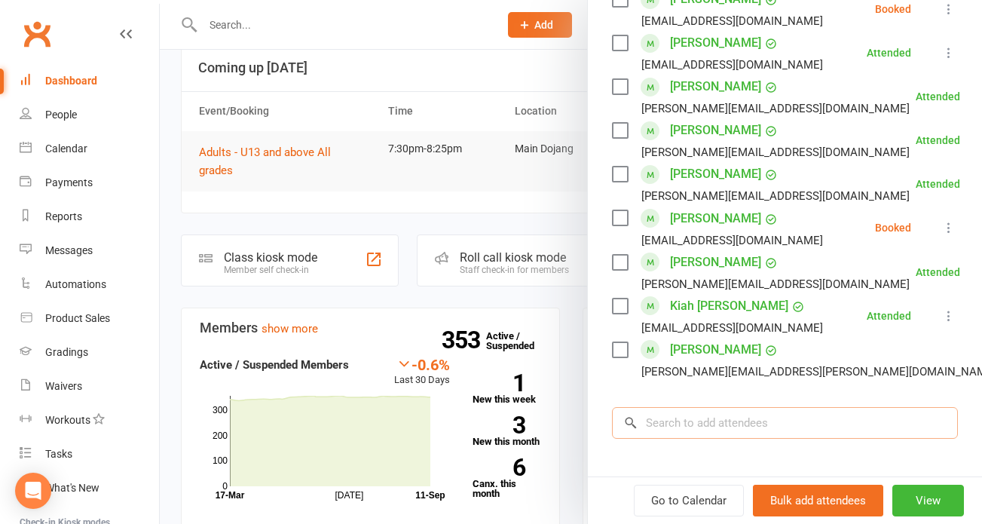
click at [640, 433] on input "search" at bounding box center [785, 423] width 346 height 32
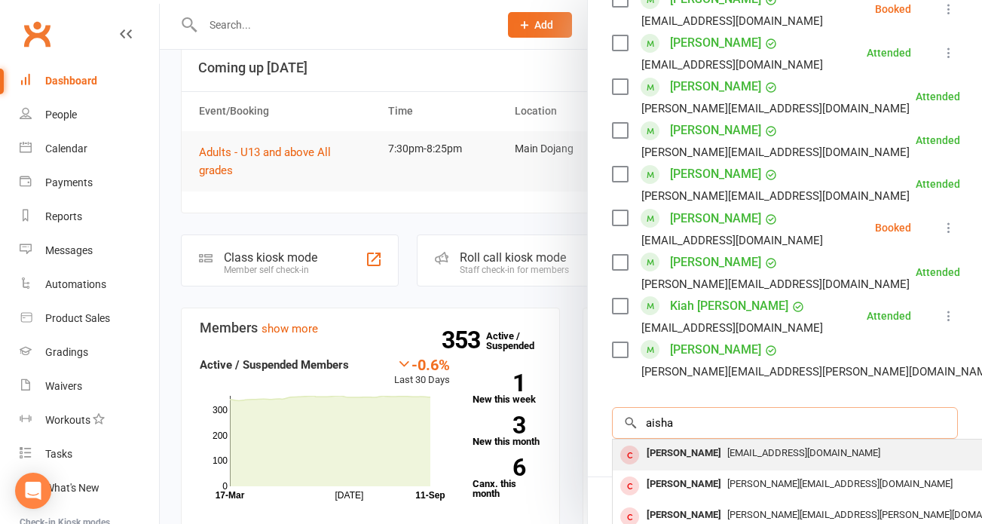
type input "aisha"
click at [654, 452] on div "[PERSON_NAME]" at bounding box center [684, 454] width 87 height 22
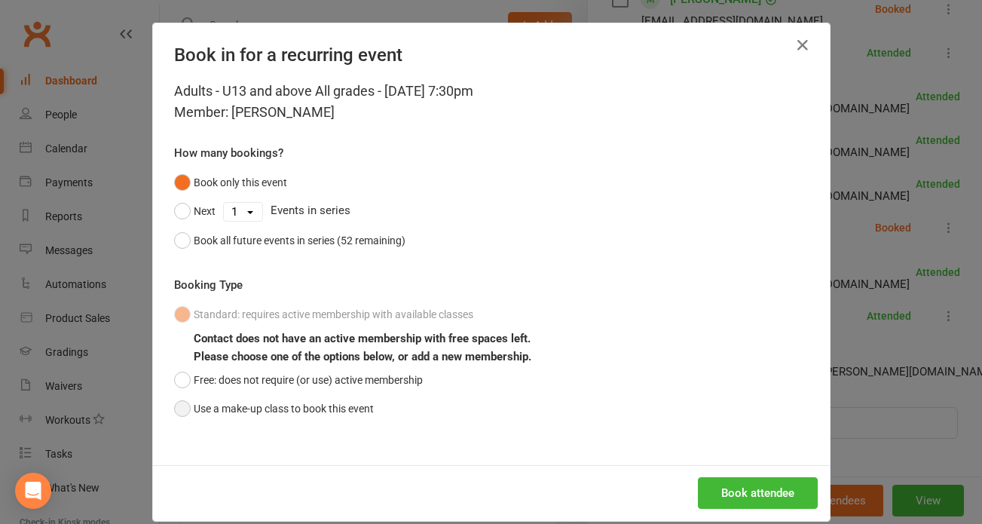
click at [317, 397] on button "Use a make-up class to book this event" at bounding box center [274, 408] width 200 height 29
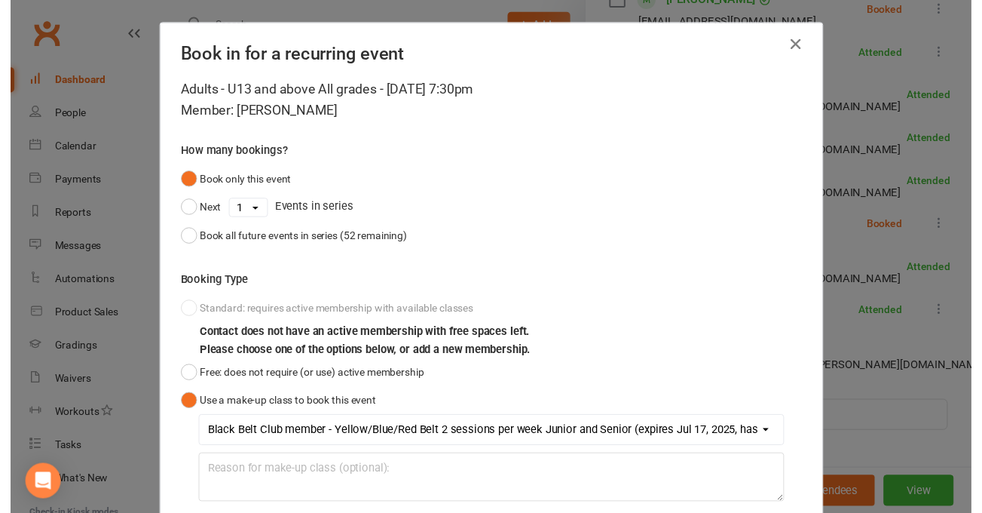
scroll to position [108, 0]
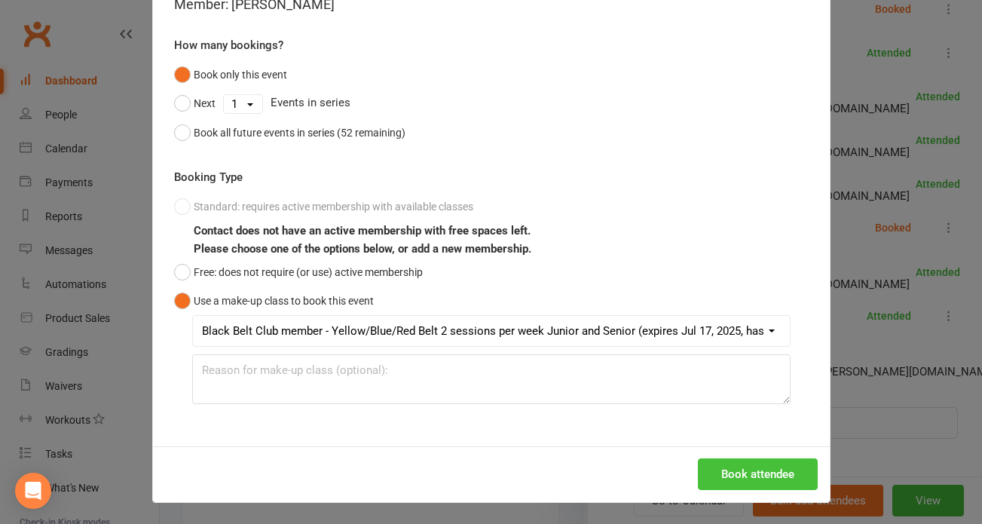
click at [730, 471] on button "Book attendee" at bounding box center [758, 474] width 120 height 32
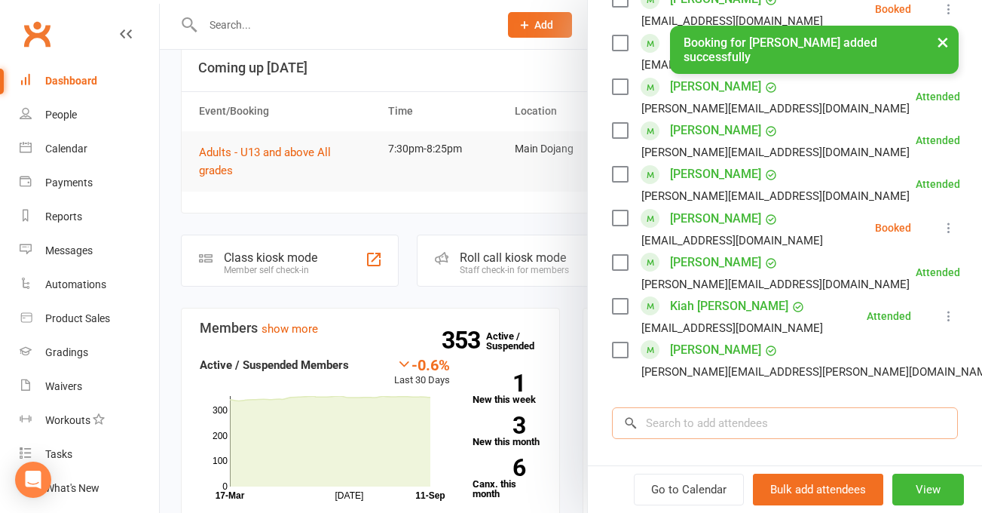
click at [697, 427] on input "search" at bounding box center [785, 423] width 346 height 32
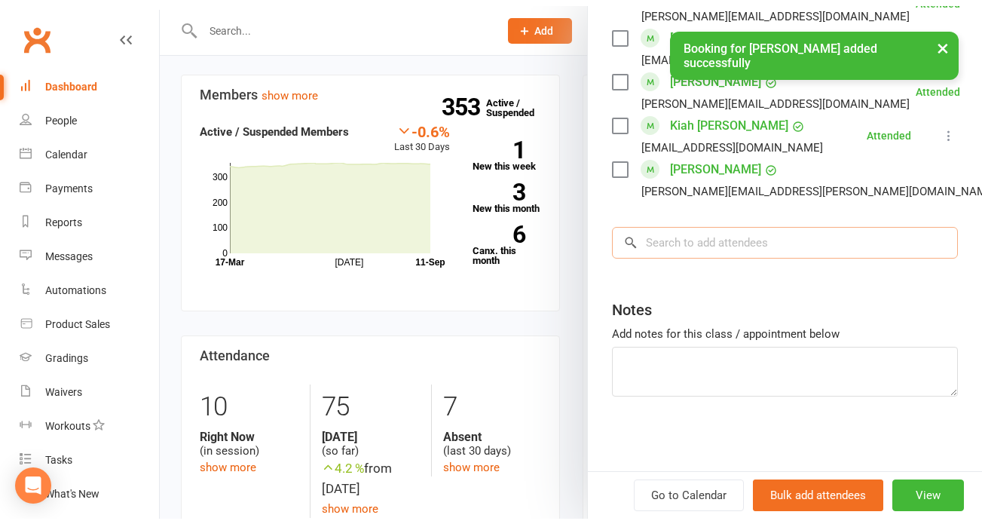
scroll to position [1537, 0]
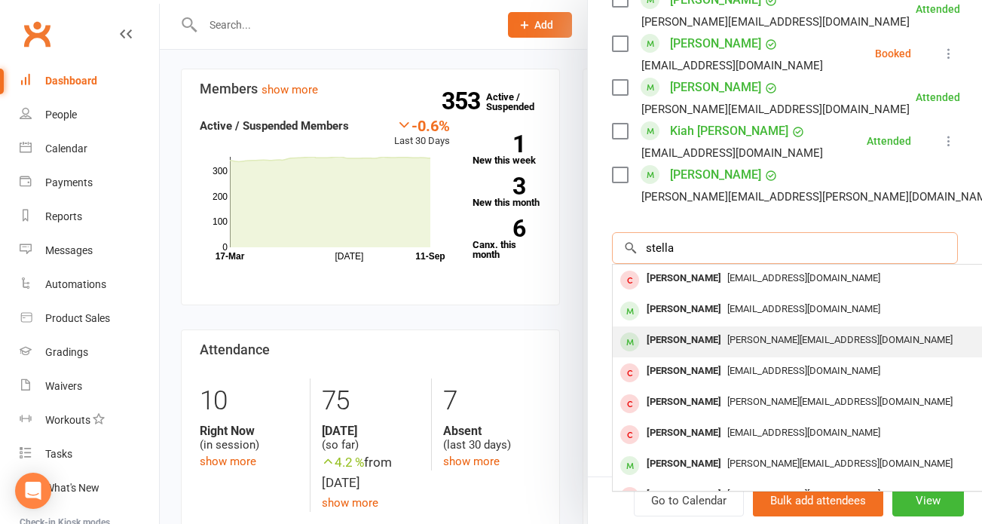
type input "stella"
click at [684, 350] on div "[PERSON_NAME]" at bounding box center [684, 340] width 87 height 22
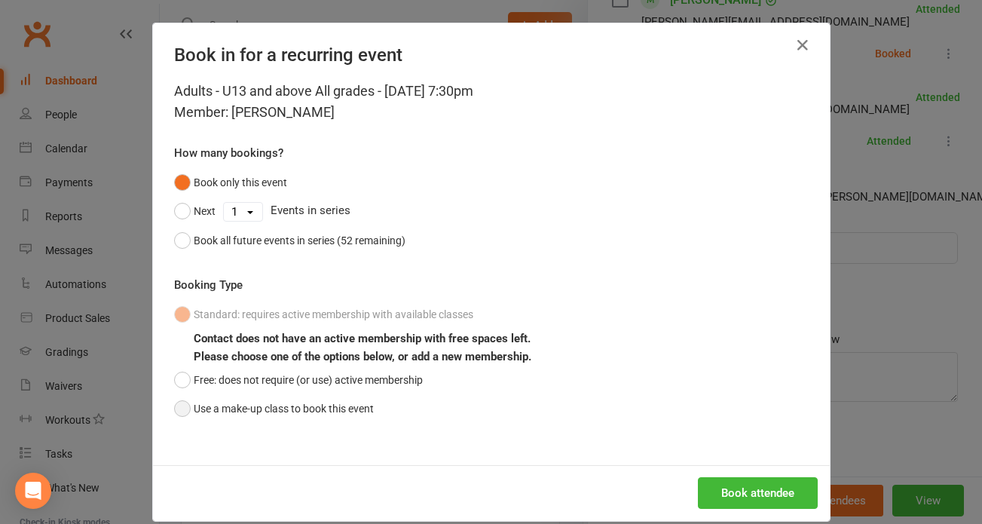
click at [251, 408] on button "Use a make-up class to book this event" at bounding box center [274, 408] width 200 height 29
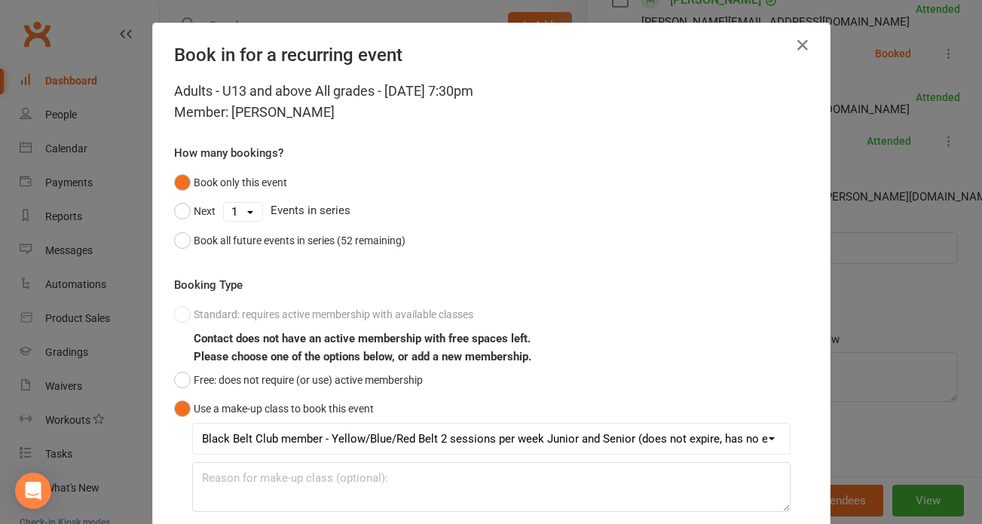
scroll to position [108, 0]
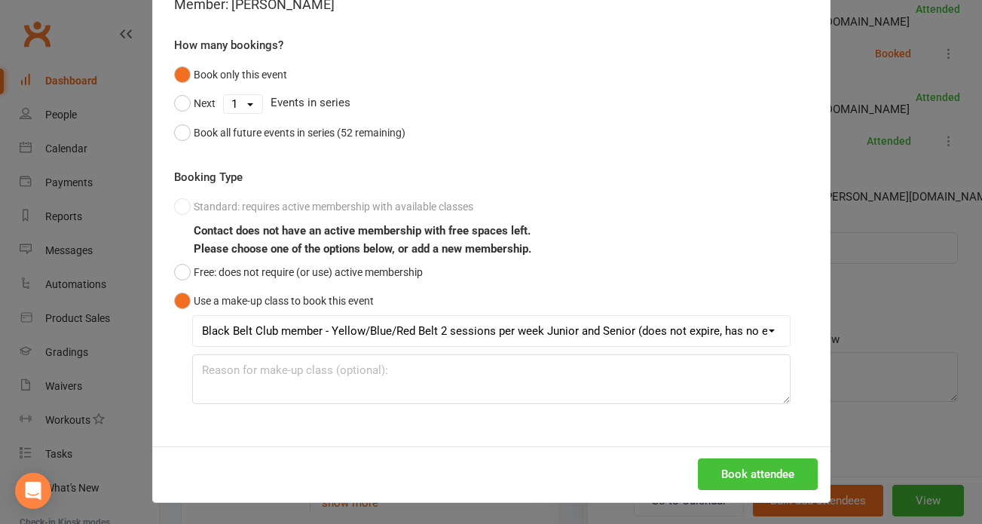
click at [781, 479] on button "Book attendee" at bounding box center [758, 474] width 120 height 32
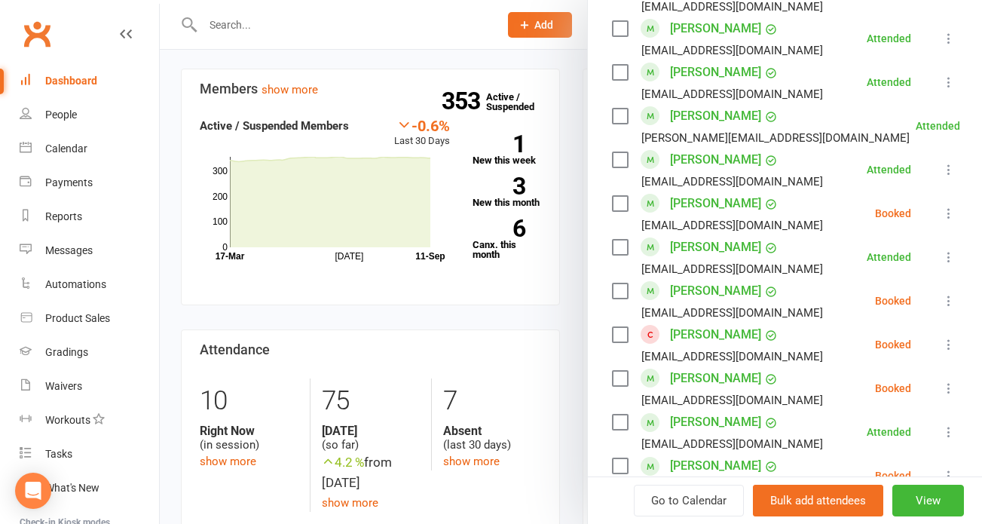
scroll to position [0, 0]
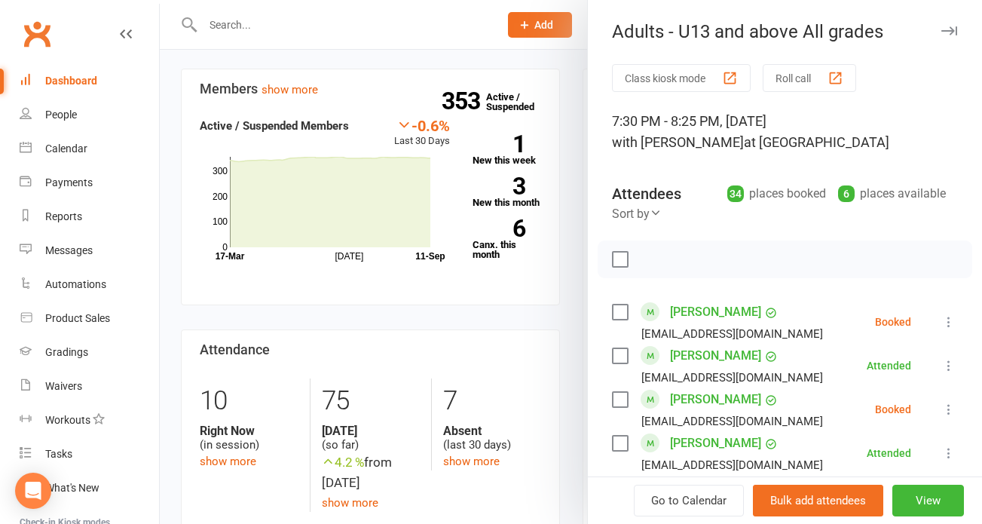
click at [788, 69] on button "Roll call" at bounding box center [809, 78] width 93 height 28
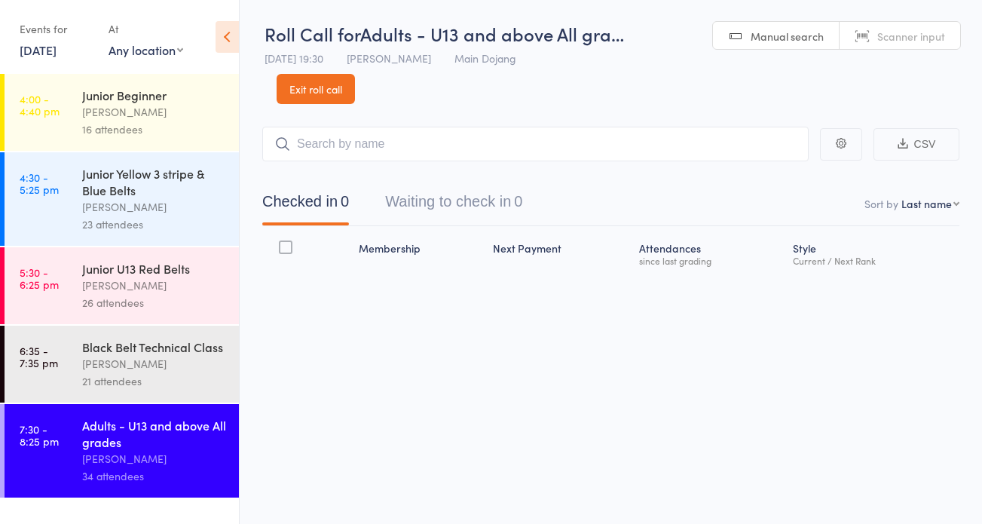
click at [441, 203] on button "Waiting to check in 0" at bounding box center [453, 205] width 137 height 40
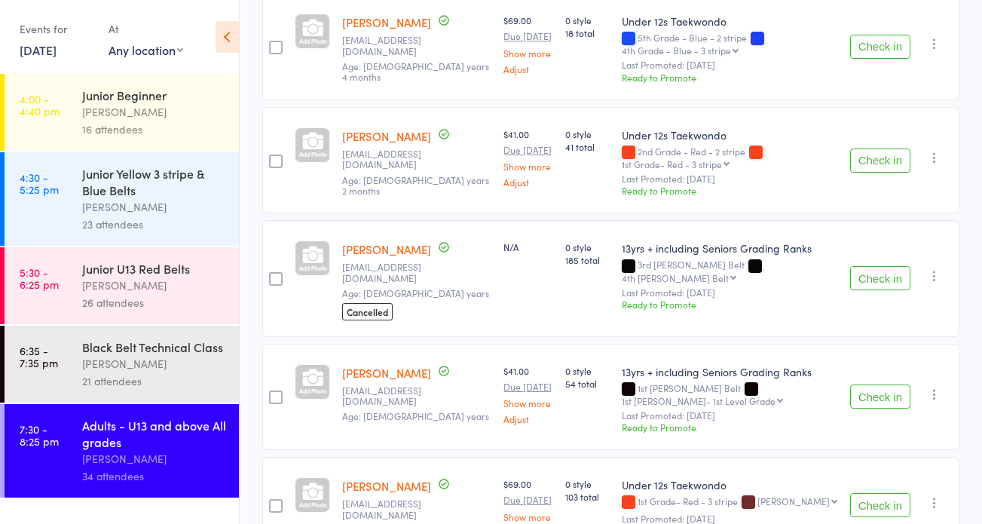
scroll to position [522, 0]
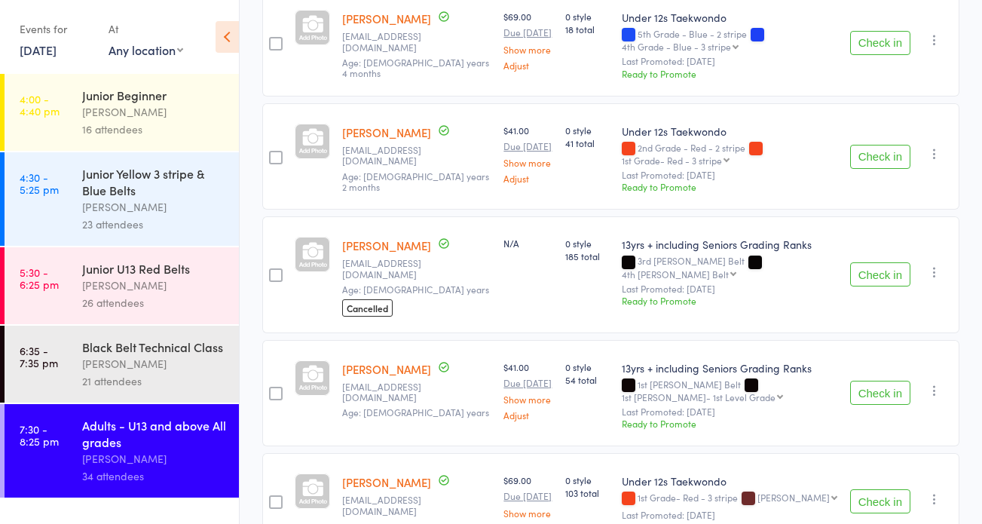
click at [860, 262] on button "Check in" at bounding box center [880, 274] width 60 height 24
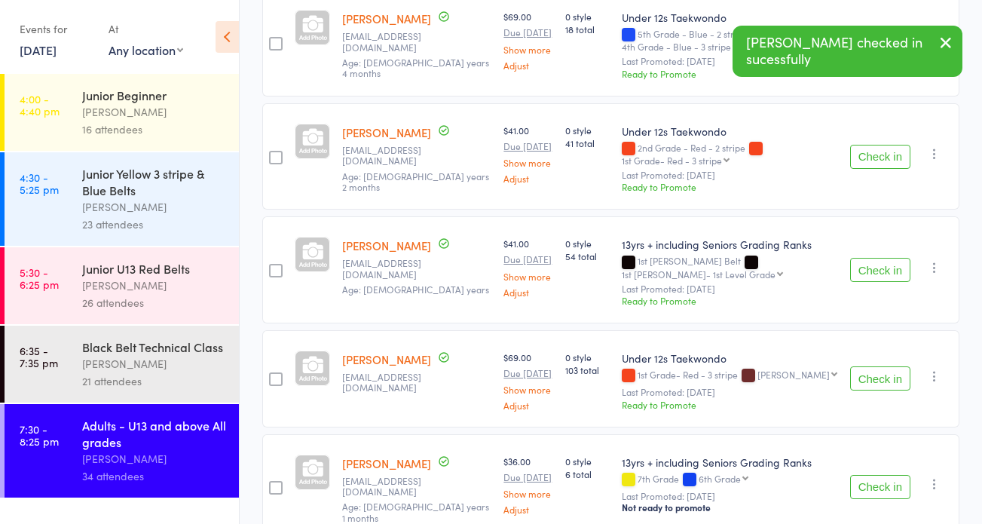
click at [899, 475] on button "Check in" at bounding box center [880, 487] width 60 height 24
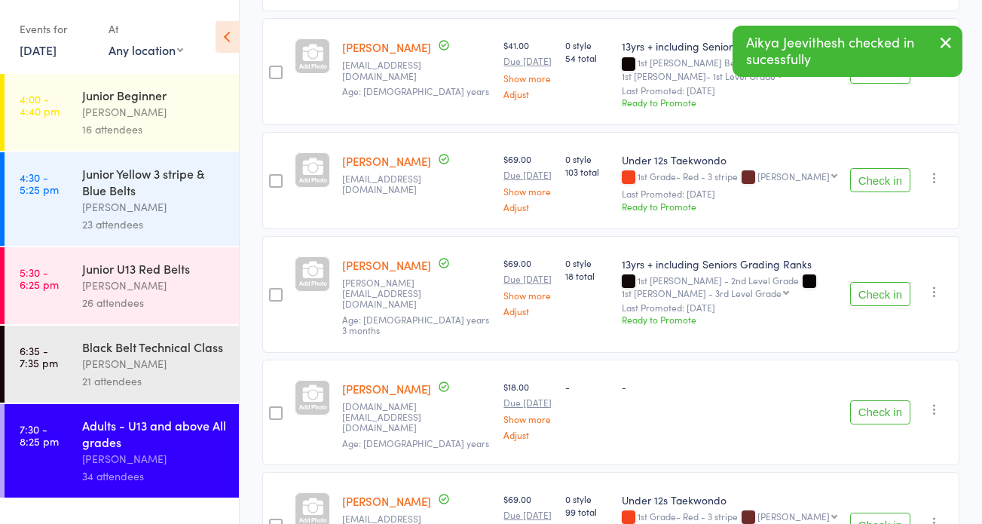
scroll to position [724, 0]
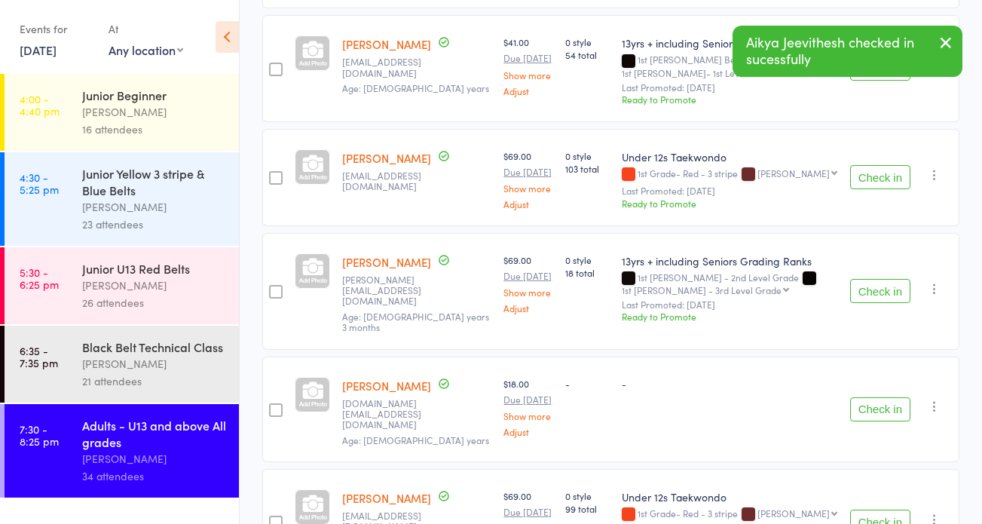
click at [864, 279] on button "Check in" at bounding box center [880, 291] width 60 height 24
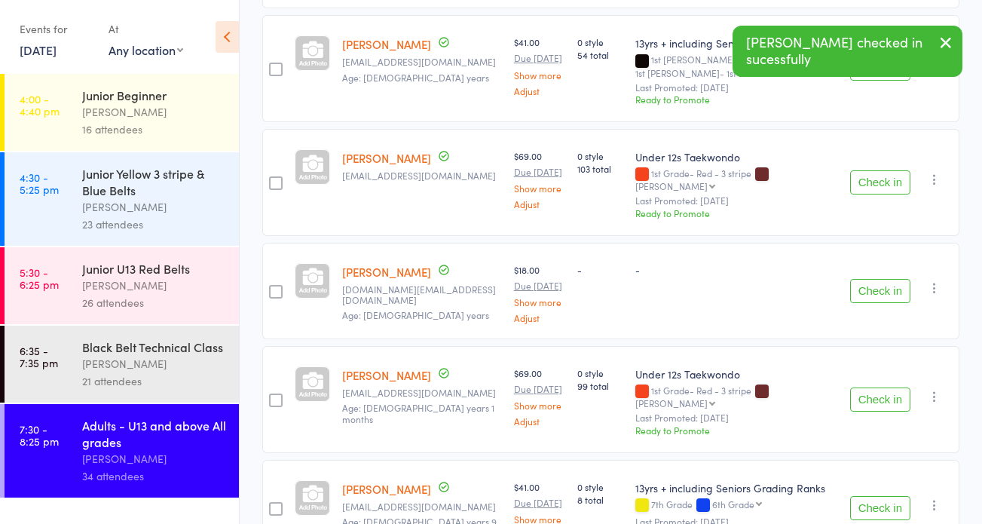
click at [886, 279] on button "Check in" at bounding box center [880, 291] width 60 height 24
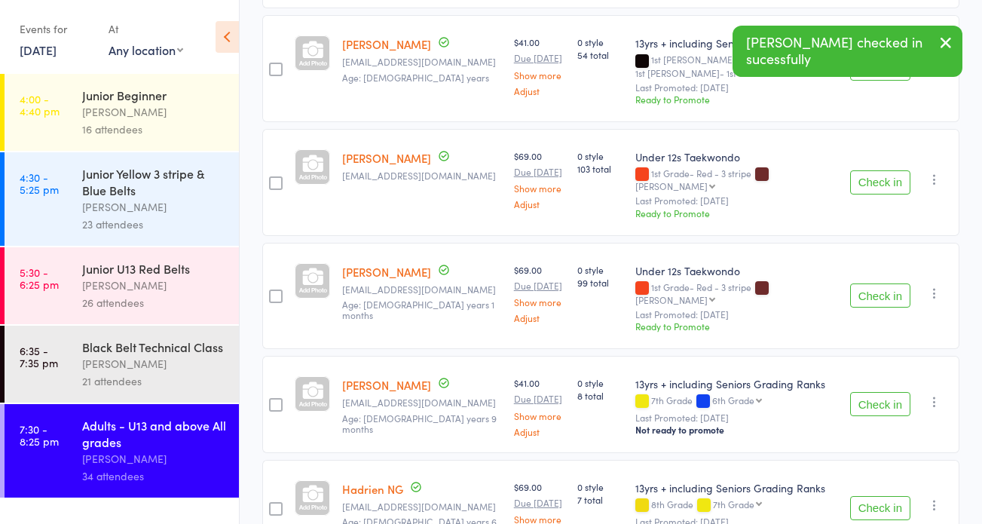
click at [887, 392] on button "Check in" at bounding box center [880, 404] width 60 height 24
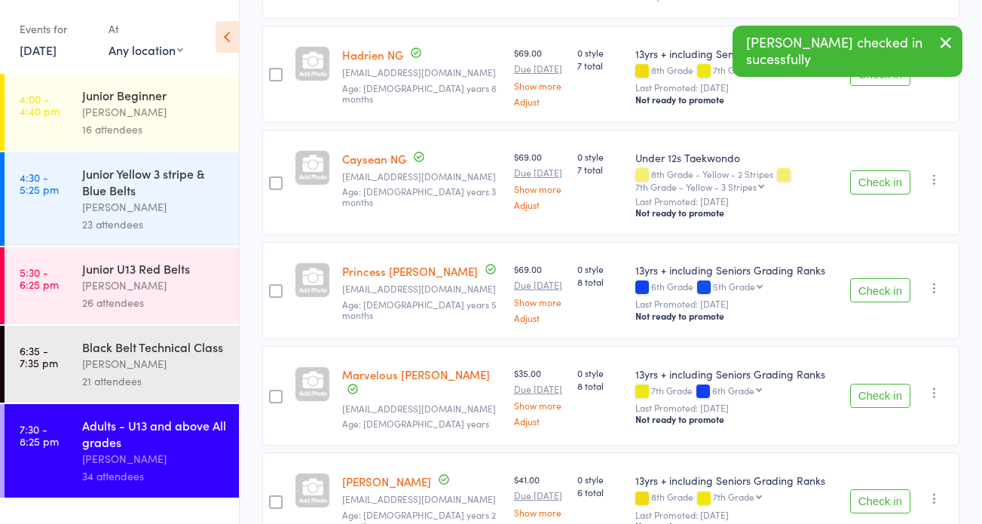
scroll to position [1078, 0]
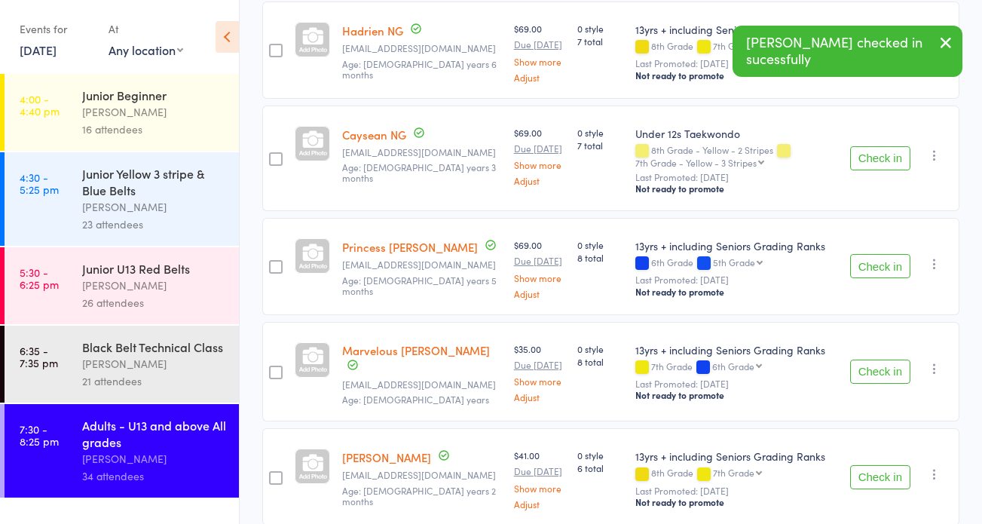
click at [854, 465] on button "Check in" at bounding box center [880, 477] width 60 height 24
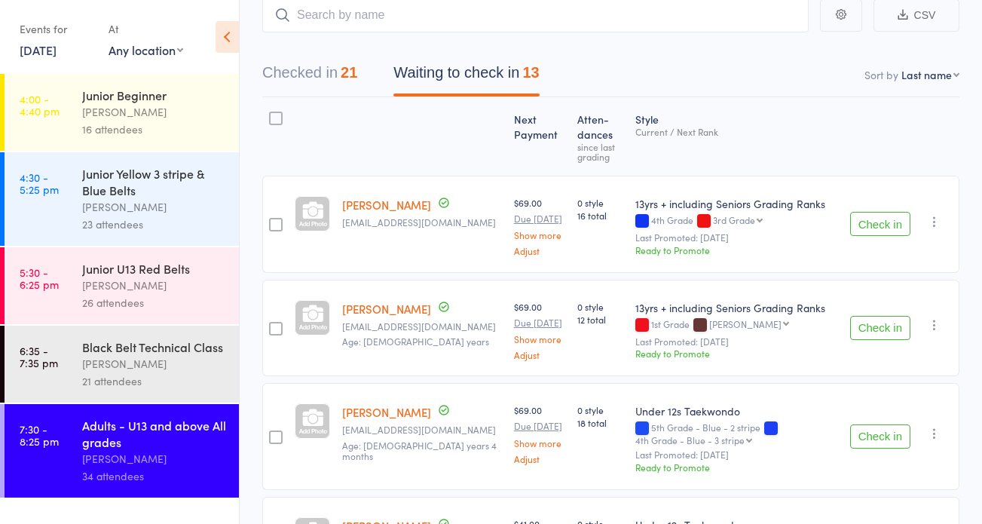
scroll to position [0, 0]
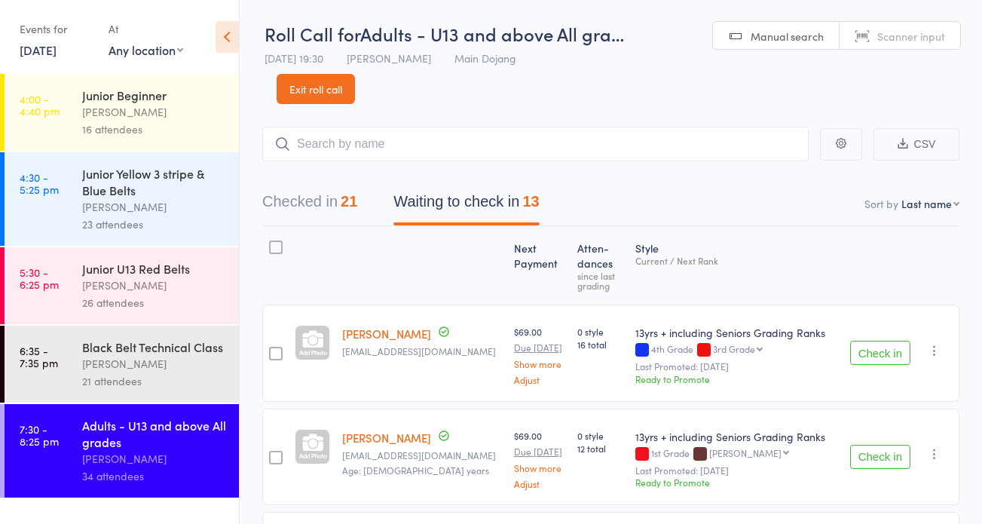
click at [275, 246] on div at bounding box center [276, 247] width 14 height 14
click at [272, 243] on input "checkbox" at bounding box center [272, 243] width 0 height 0
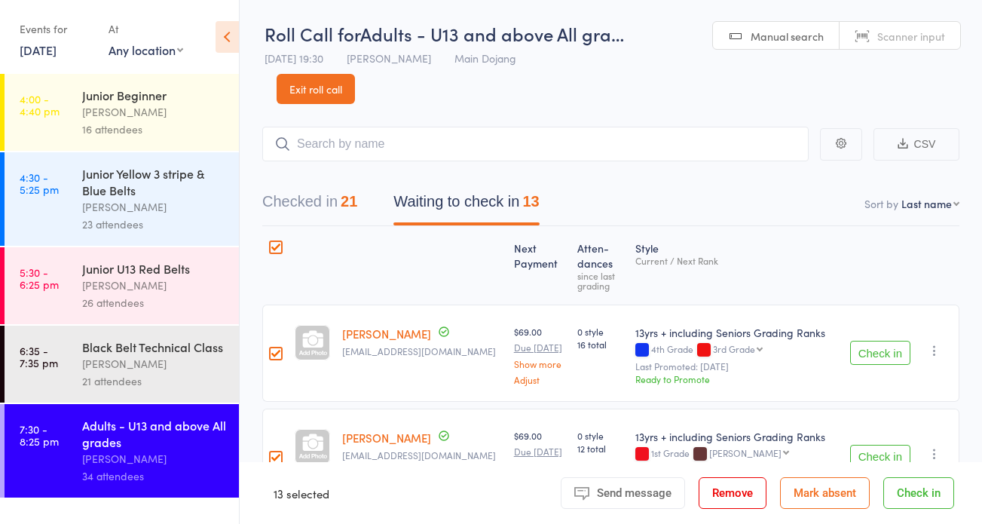
click at [811, 494] on button "Mark absent" at bounding box center [825, 493] width 90 height 32
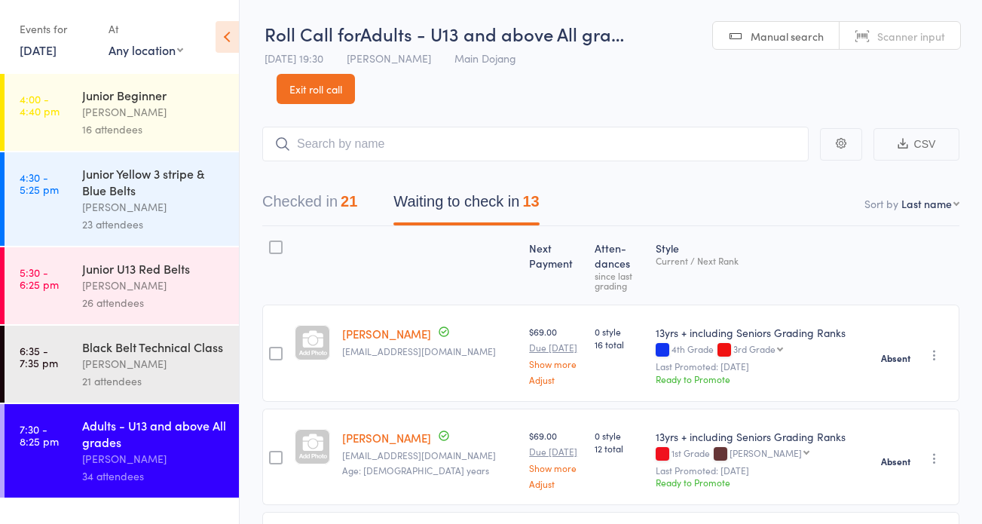
click at [314, 203] on button "Checked in 21" at bounding box center [309, 205] width 95 height 40
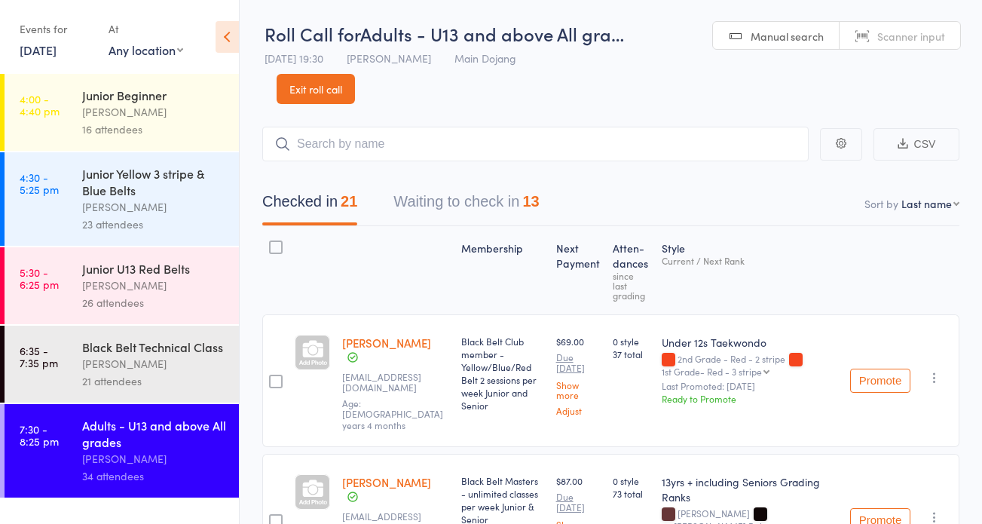
click at [314, 201] on button "Checked in 21" at bounding box center [309, 205] width 95 height 40
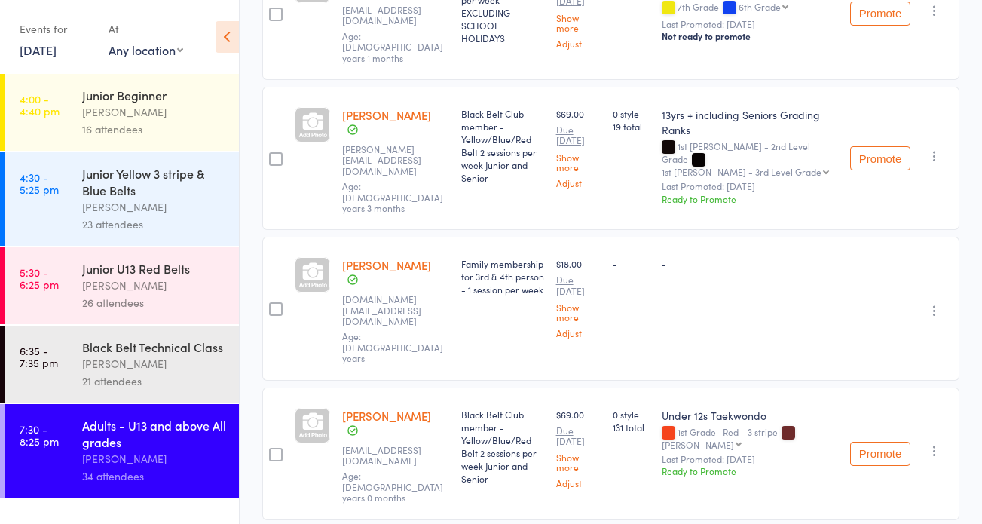
scroll to position [1579, 0]
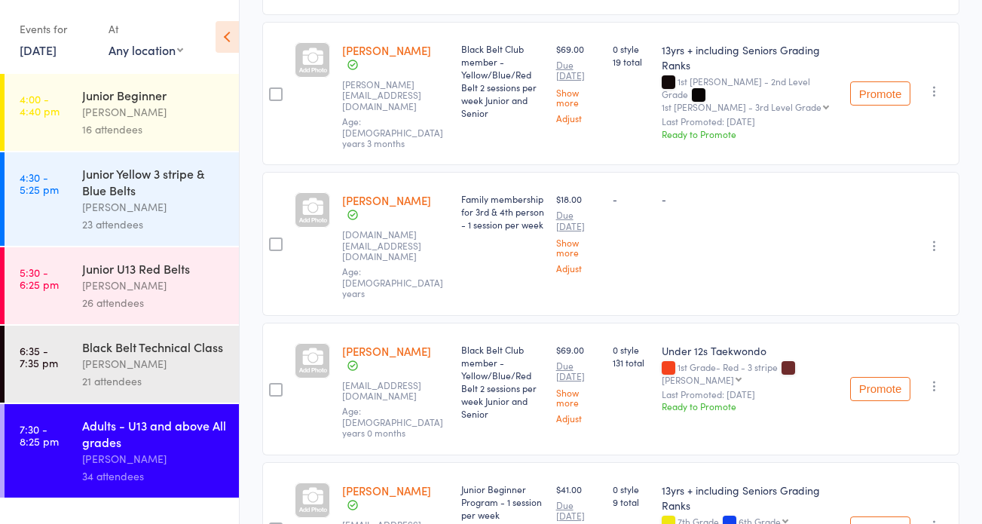
click at [455, 323] on div "Alexander Maher kirrilyh2@iinet.net.au Age: 15 years 0 months" at bounding box center [395, 389] width 119 height 133
